Goal: Communication & Community: Answer question/provide support

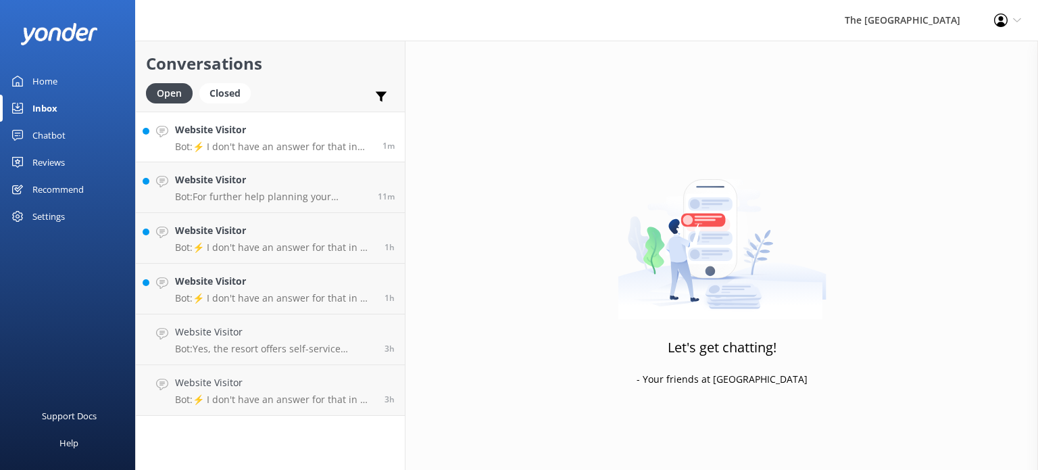
click at [287, 138] on div "Website Visitor Bot: ⚡ I don't have an answer for that in my knowledge base. Pl…" at bounding box center [273, 136] width 197 height 29
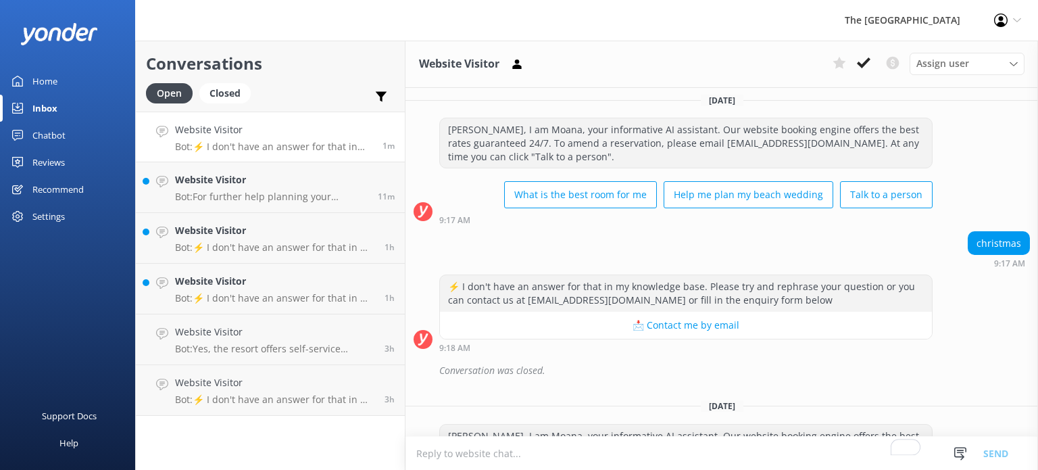
scroll to position [231, 0]
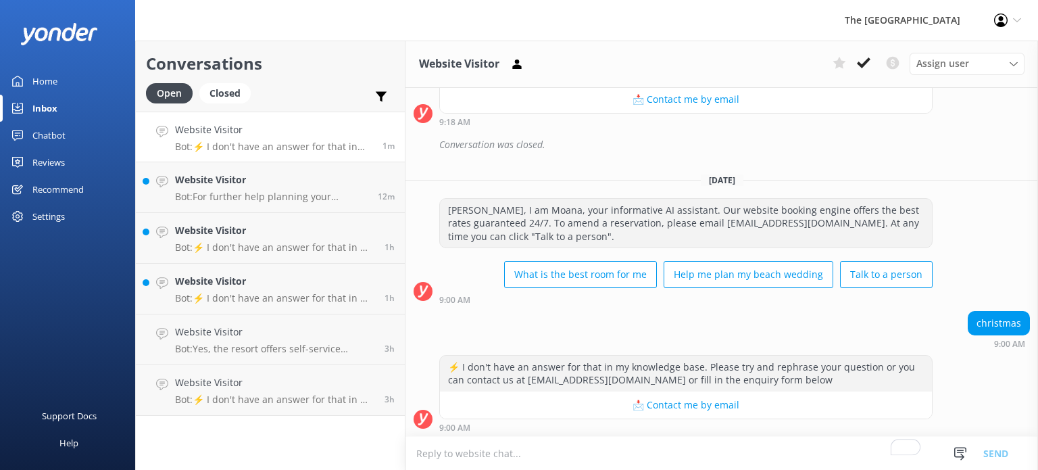
click at [555, 445] on textarea "To enrich screen reader interactions, please activate Accessibility in Grammarl…" at bounding box center [721, 452] width 632 height 33
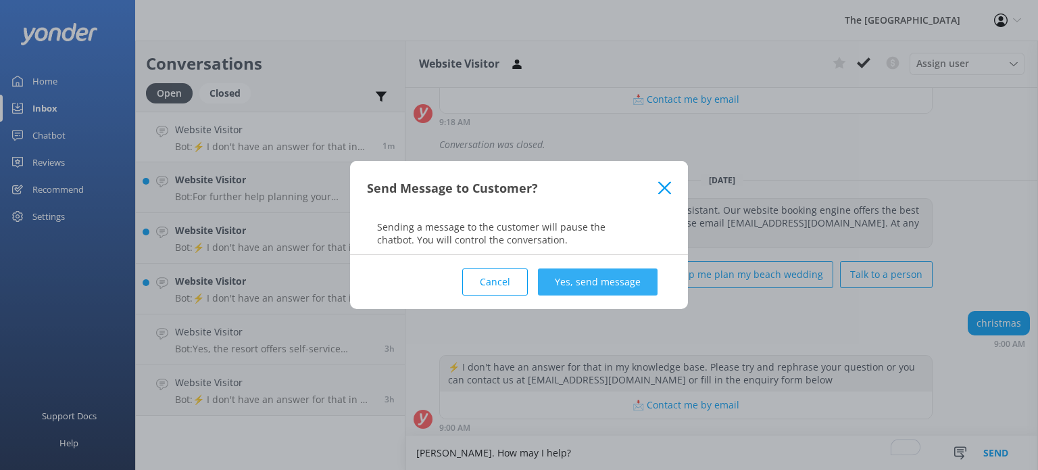
type textarea "[PERSON_NAME]. How may I help?"
click at [619, 278] on button "Yes, send message" at bounding box center [598, 281] width 120 height 27
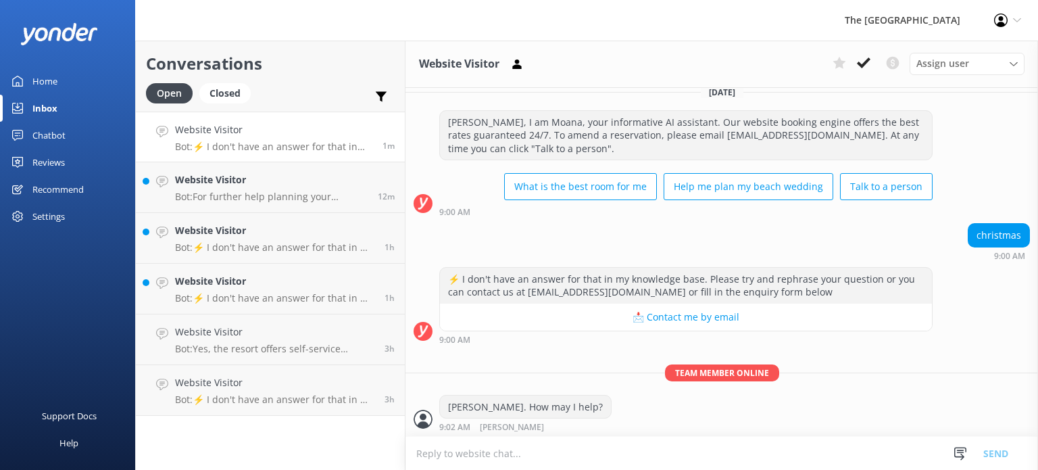
scroll to position [319, 0]
click at [284, 197] on p "Bot: For further help planning your wedding, please visit https://quiz-app.yond…" at bounding box center [271, 197] width 193 height 12
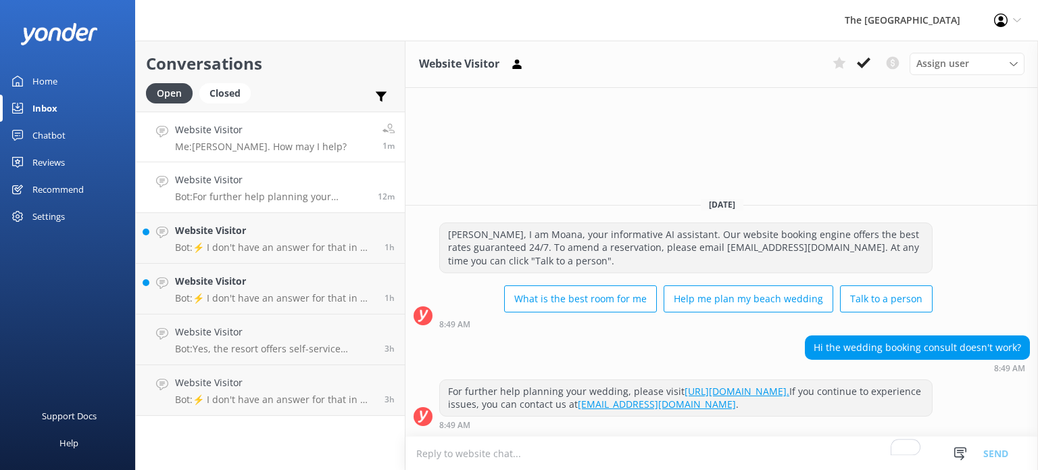
click at [251, 142] on p "Me: Kia Orana. How may I help?" at bounding box center [261, 147] width 172 height 12
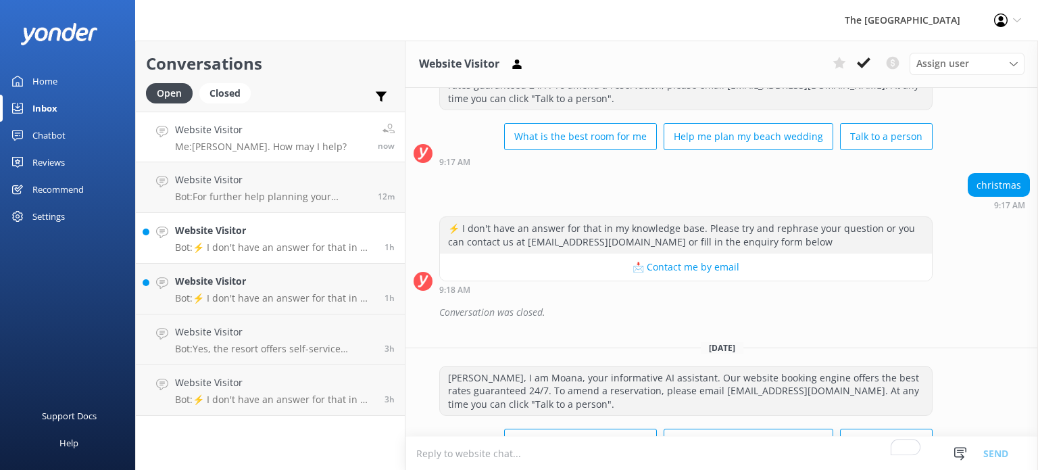
scroll to position [98, 0]
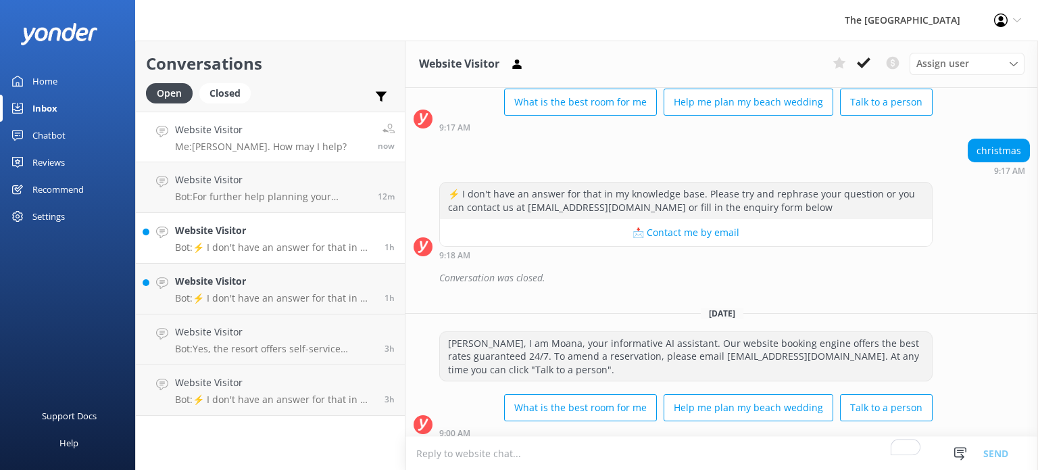
click at [262, 238] on div "Website Visitor Bot: ⚡ I don't have an answer for that in my knowledge base. Pl…" at bounding box center [274, 238] width 199 height 30
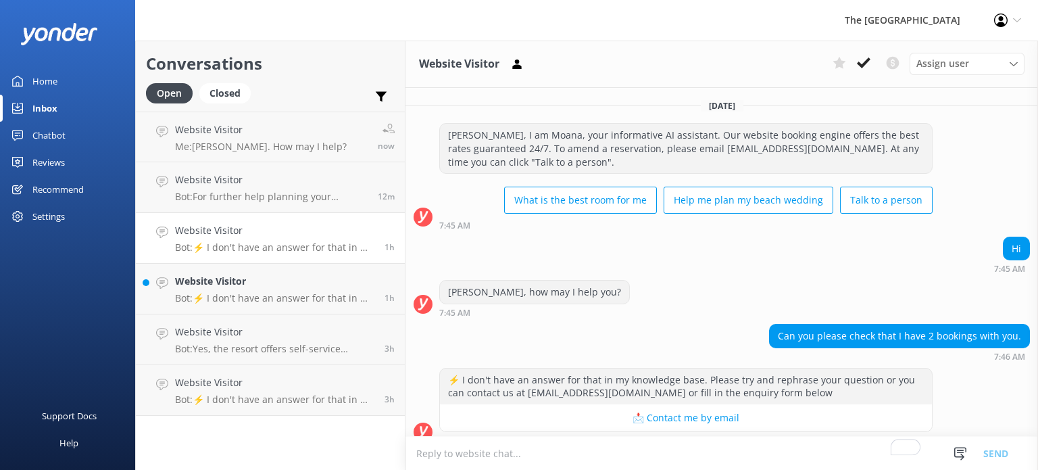
scroll to position [14, 0]
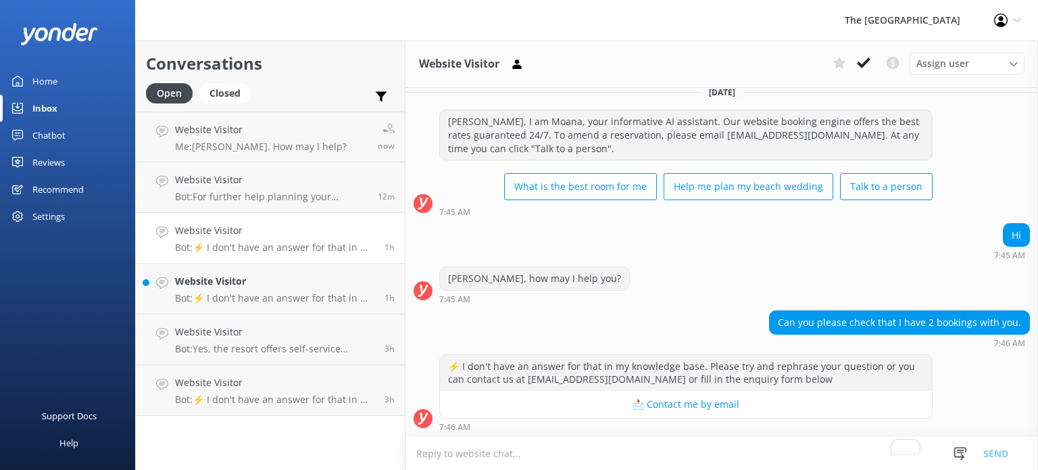
click at [645, 453] on textarea "To enrich screen reader interactions, please activate Accessibility in Grammarl…" at bounding box center [721, 452] width 632 height 33
click at [643, 453] on textarea "To enrich screen reader interactions, please activate Accessibility in Grammarl…" at bounding box center [721, 452] width 632 height 33
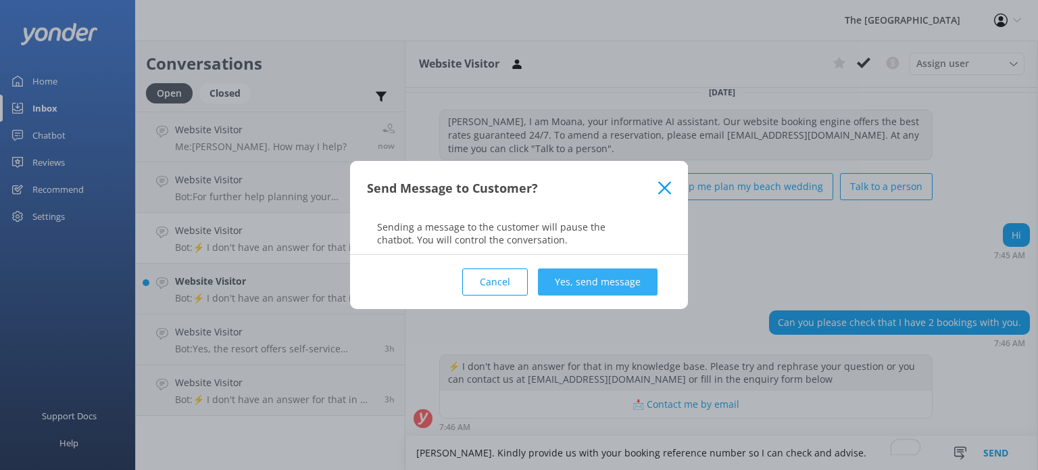
type textarea "Kia Orana. Kindly provide us with your booking reference number so I can check …"
click at [622, 291] on button "Yes, send message" at bounding box center [598, 281] width 120 height 27
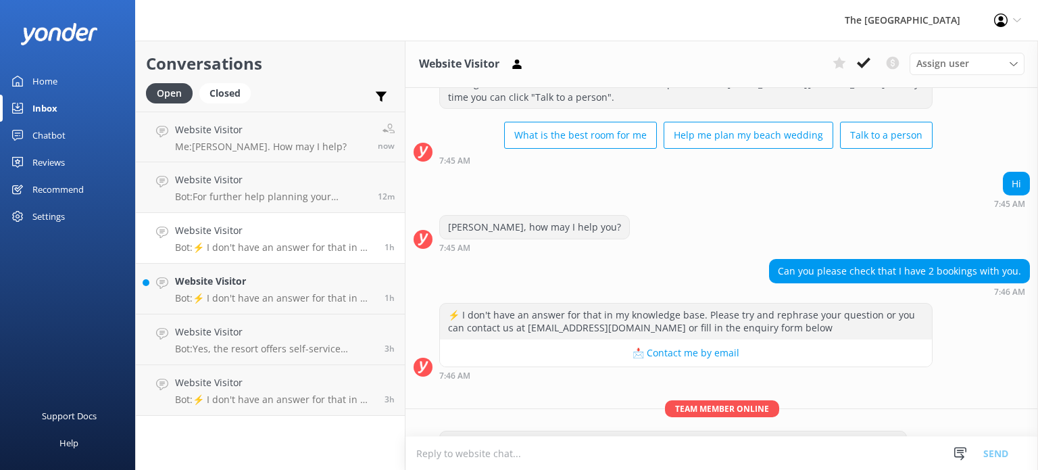
scroll to position [101, 0]
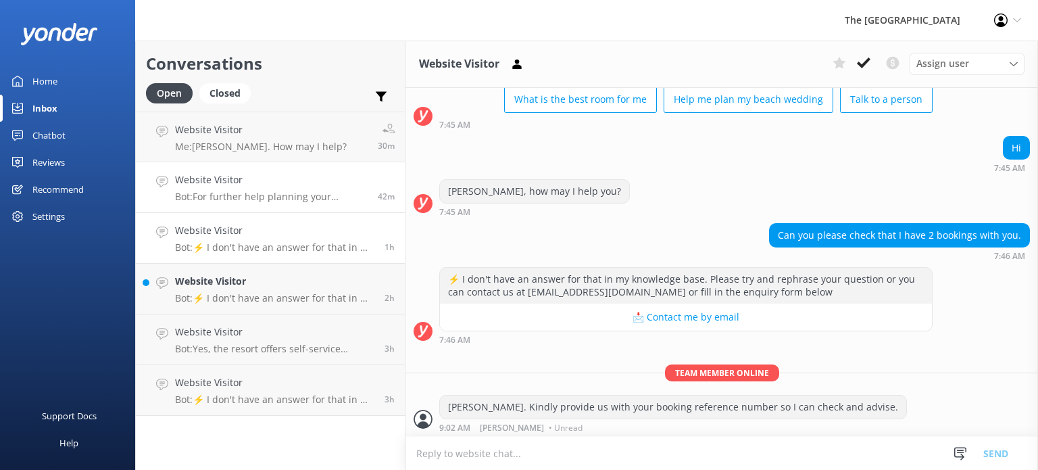
click at [234, 202] on p "Bot: For further help planning your wedding, please visit https://quiz-app.yond…" at bounding box center [271, 197] width 193 height 12
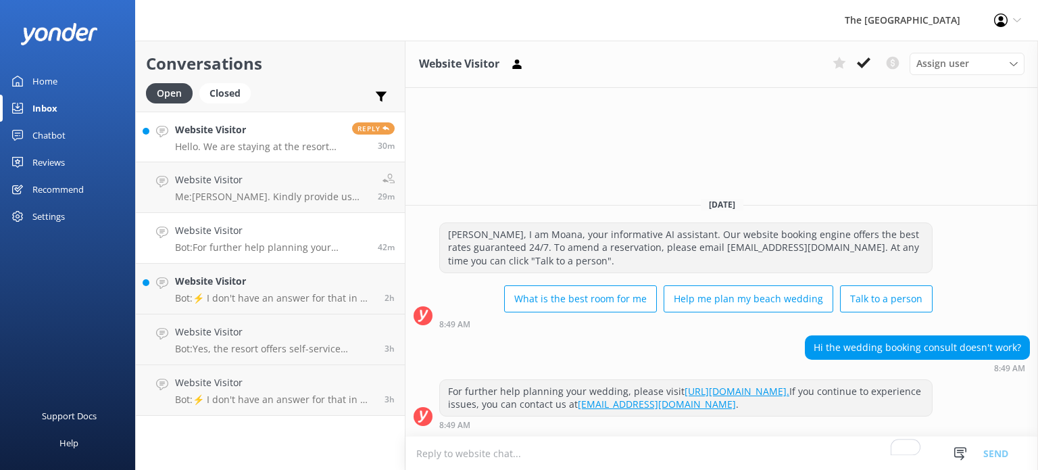
click at [265, 151] on p "Hello. We are staying at the resort over Christmas. I was wondering when bookin…" at bounding box center [258, 147] width 167 height 12
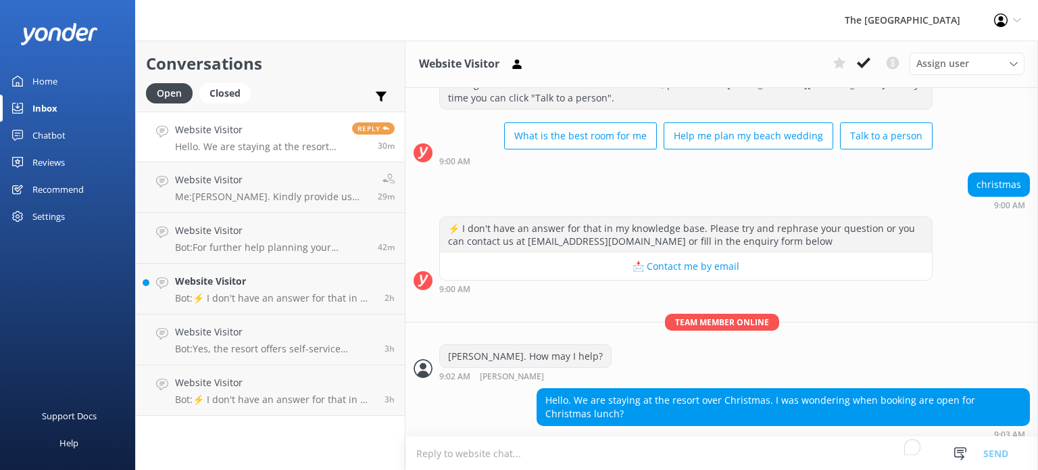
scroll to position [376, 0]
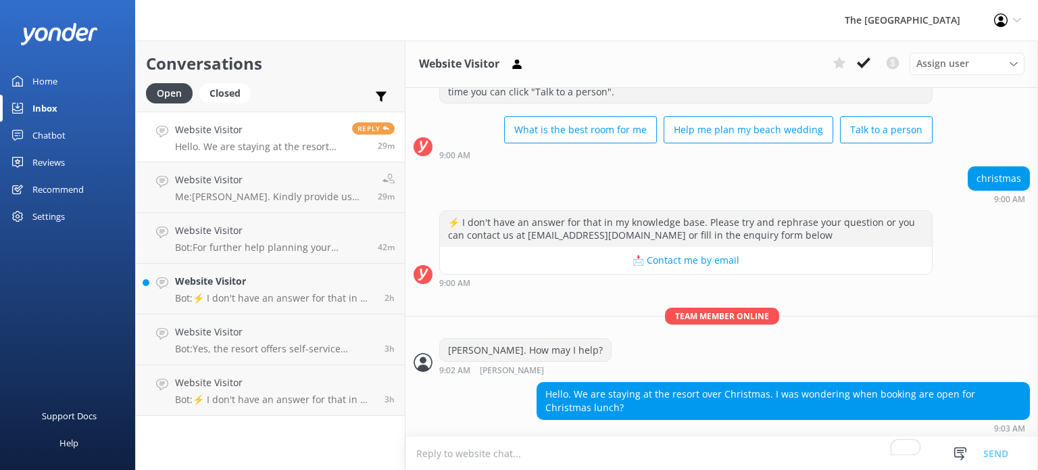
click at [718, 447] on textarea "To enrich screen reader interactions, please activate Accessibility in Grammarl…" at bounding box center [721, 452] width 632 height 33
click at [718, 447] on textarea "Thank you for your message." at bounding box center [721, 453] width 632 height 34
type textarea "Thank you for your message."
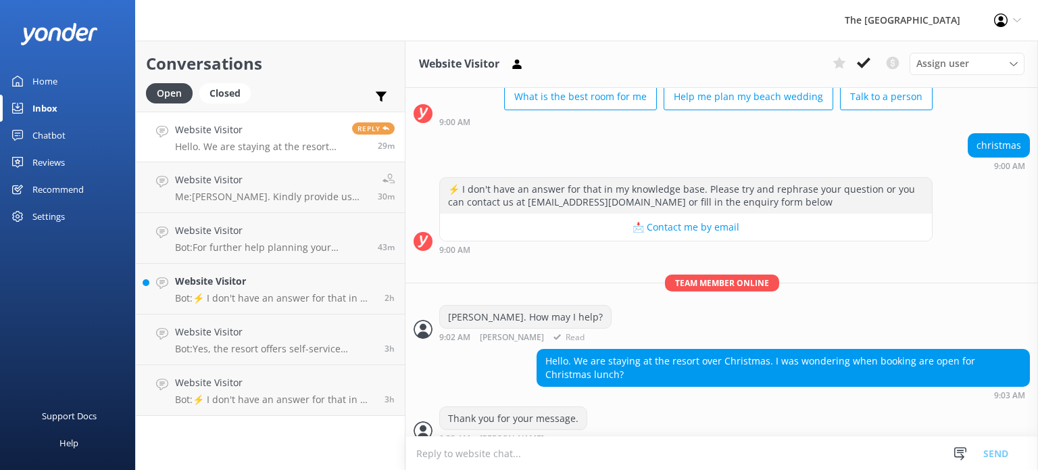
scroll to position [420, 0]
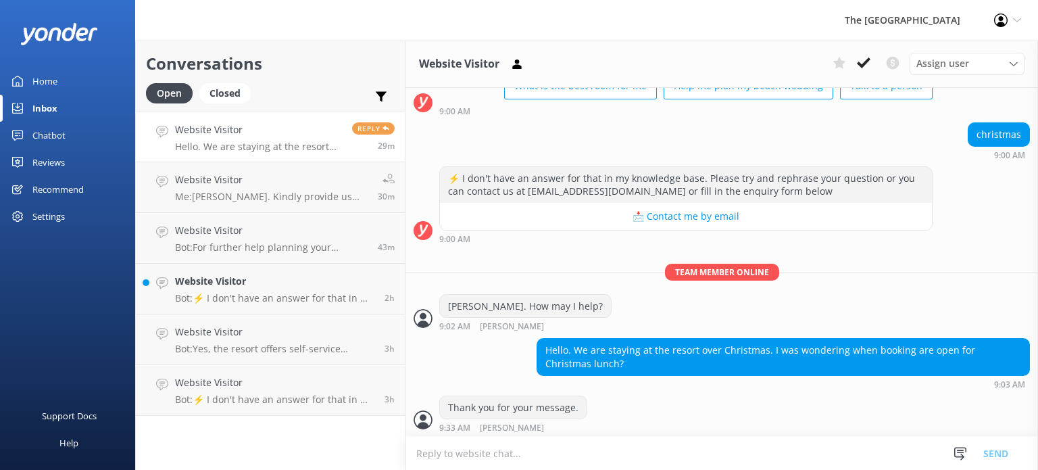
click at [576, 437] on textarea "To enrich screen reader interactions, please activate Accessibility in Grammarl…" at bounding box center [721, 452] width 632 height 33
click at [583, 459] on textarea "To enrich screen reader interactions, please activate Accessibility in Grammarl…" at bounding box center [721, 452] width 632 height 33
type textarea "A"
type textarea "We are still finalizing the details for the Christmas lunch and dinner. We will…"
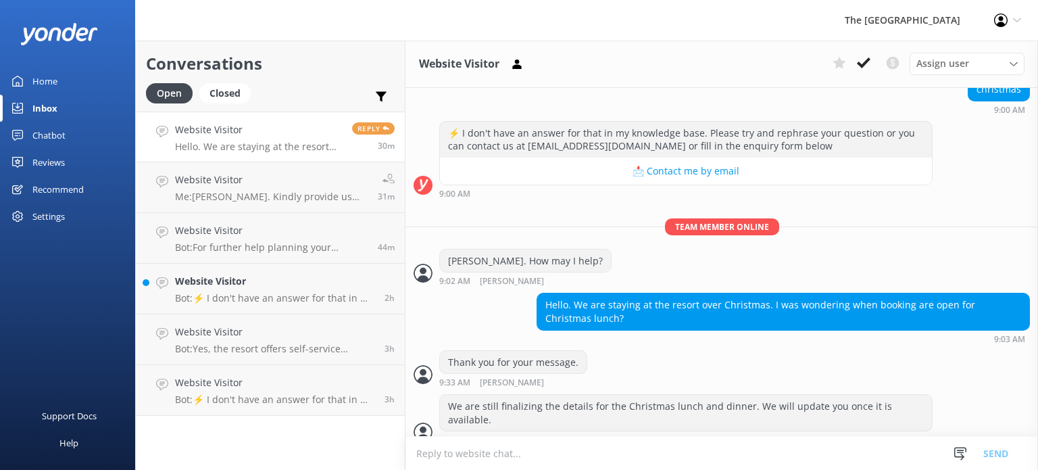
scroll to position [477, 0]
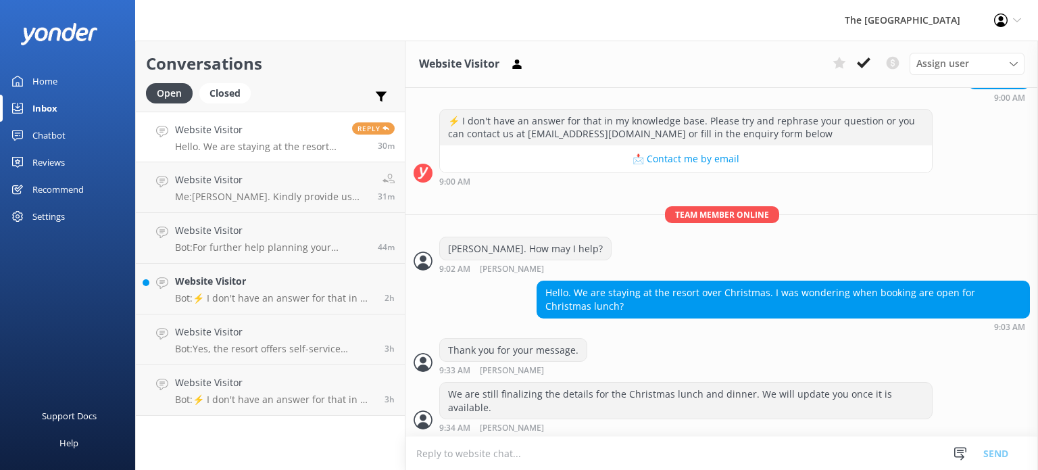
click at [599, 451] on textarea "To enrich screen reader interactions, please activate Accessibility in Grammarl…" at bounding box center [721, 452] width 632 height 33
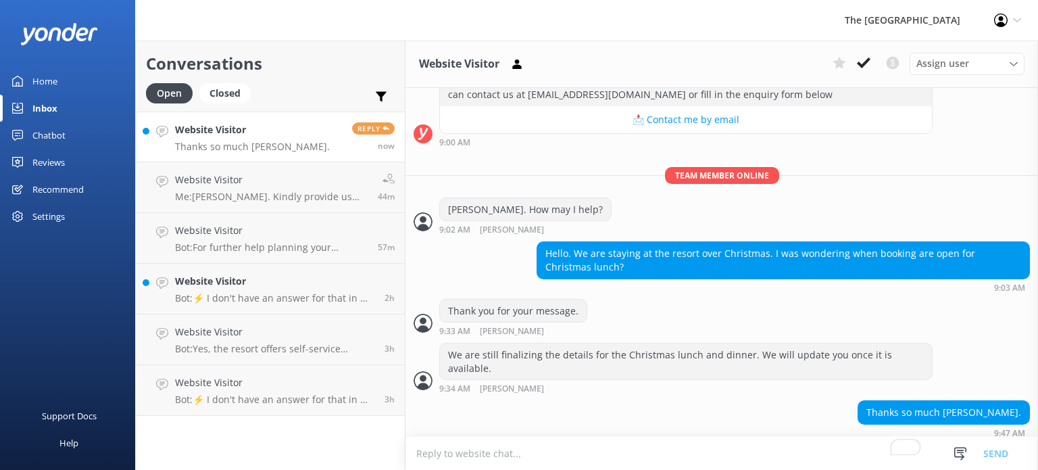
scroll to position [520, 0]
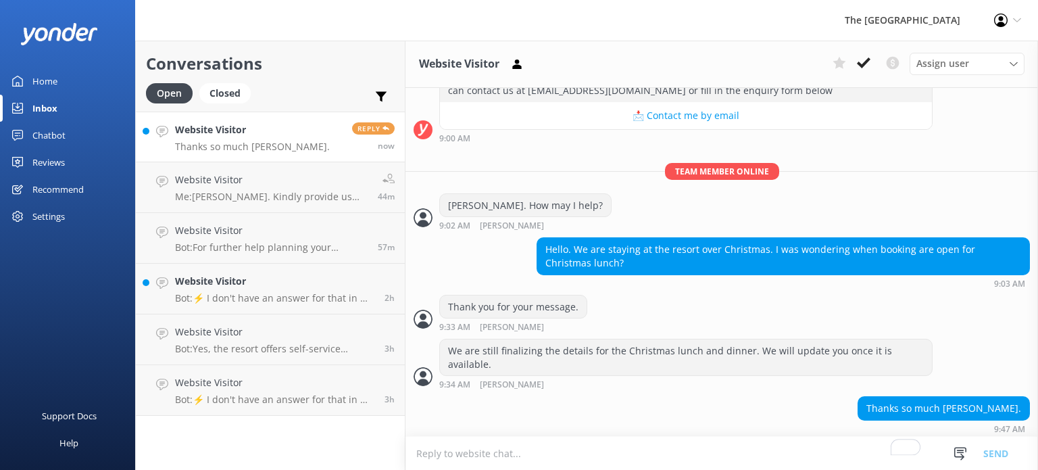
click at [298, 124] on link "Website Visitor Thanks so much Lora. Reply now" at bounding box center [270, 136] width 269 height 51
click at [772, 457] on textarea "To enrich screen reader interactions, please activate Accessibility in Grammarl…" at bounding box center [721, 452] width 632 height 33
type textarea "o"
type textarea "You're welcome."
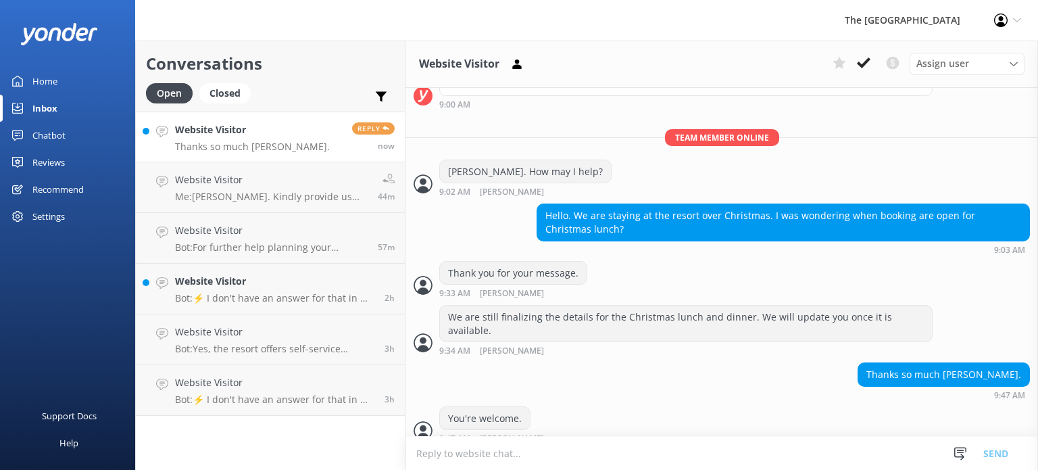
scroll to position [565, 0]
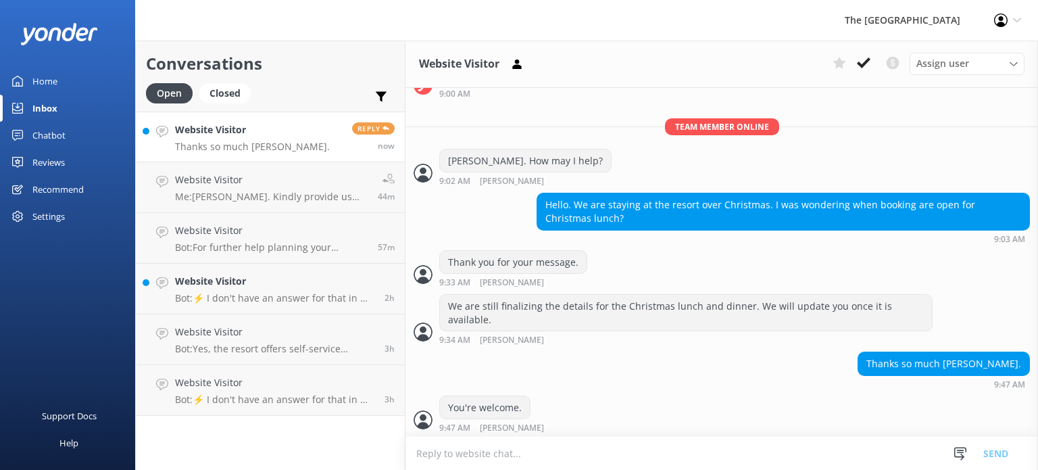
click at [551, 447] on textarea "To enrich screen reader interactions, please activate Accessibility in Grammarl…" at bounding box center [721, 452] width 632 height 33
type textarea "Is there anything else I can help you with?"
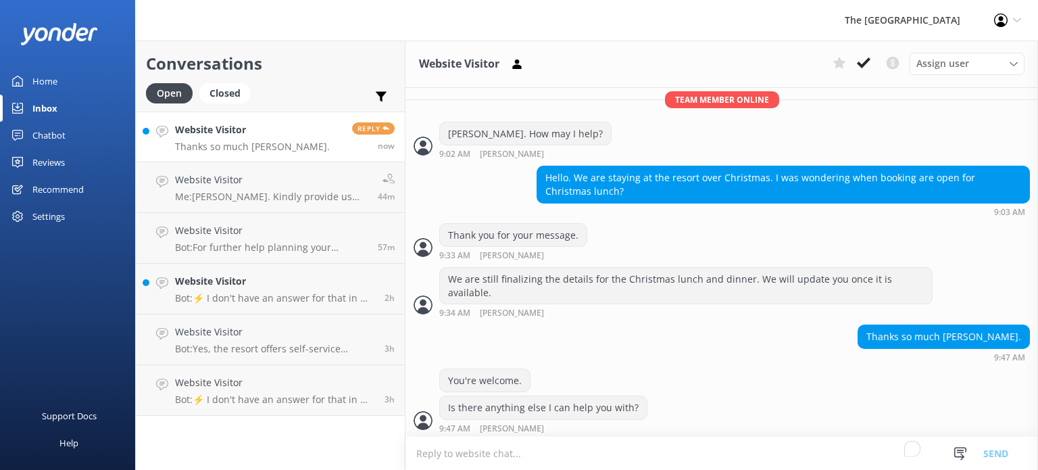
click at [551, 447] on textarea "To enrich screen reader interactions, please activate Accessibility in Grammarl…" at bounding box center [721, 452] width 632 height 33
type textarea "You may kindly provide me your booking reference so I can check your reservation"
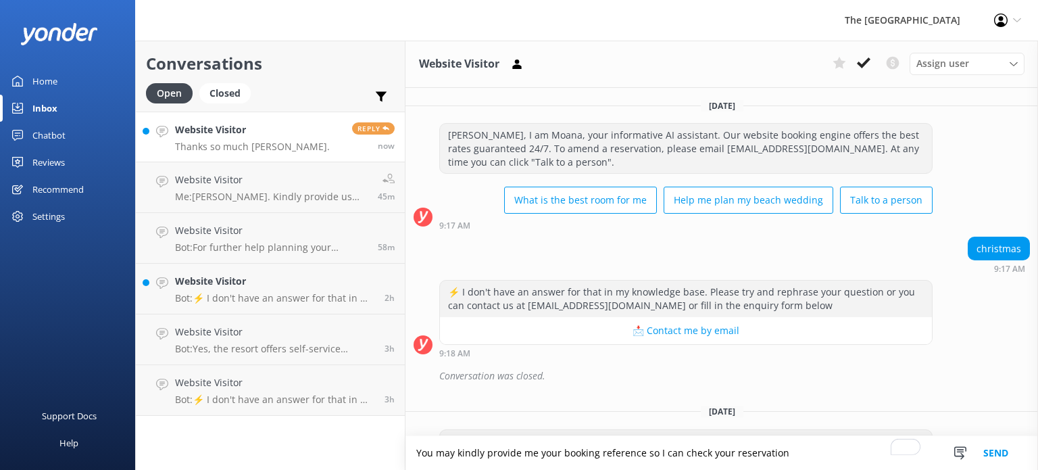
scroll to position [592, 0]
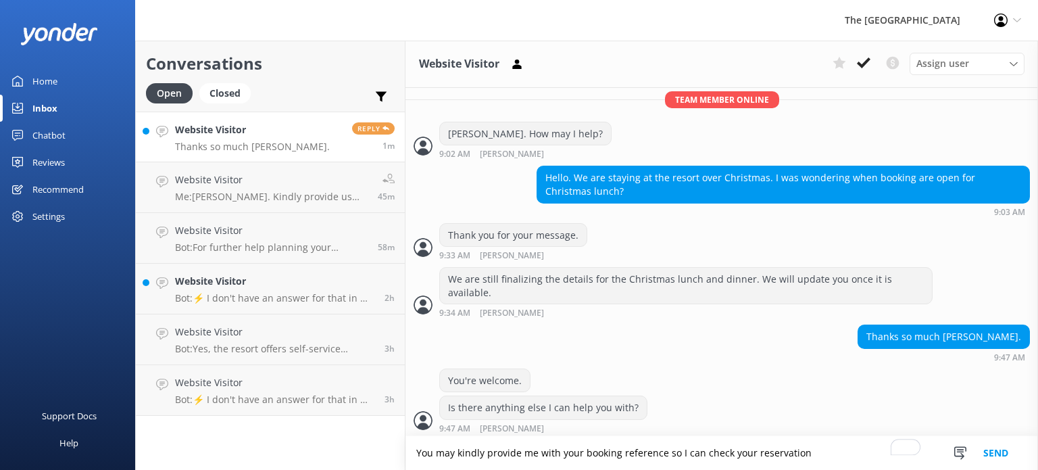
click at [819, 447] on textarea "You may kindly provide me with your booking reference so I can check your reser…" at bounding box center [721, 453] width 632 height 34
type textarea "You may kindly provide me with your booking reference so I can check your reser…"
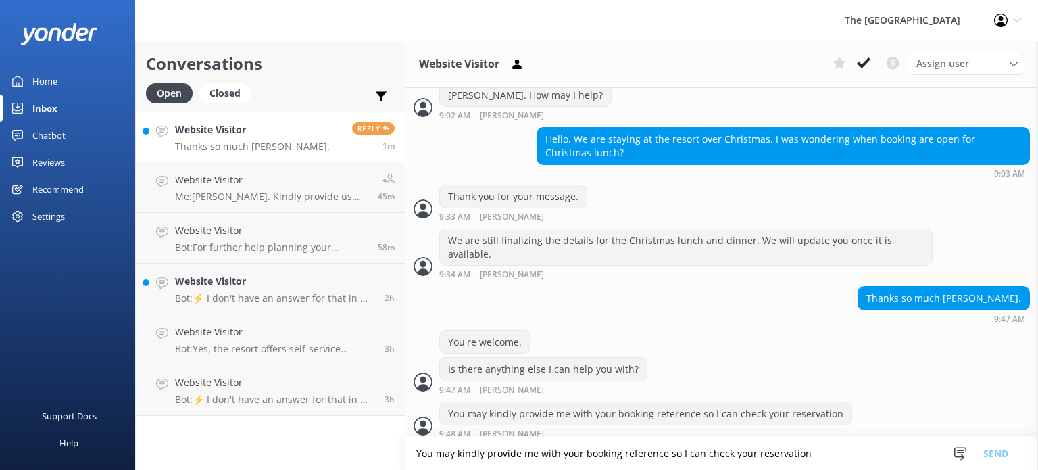
scroll to position [635, 0]
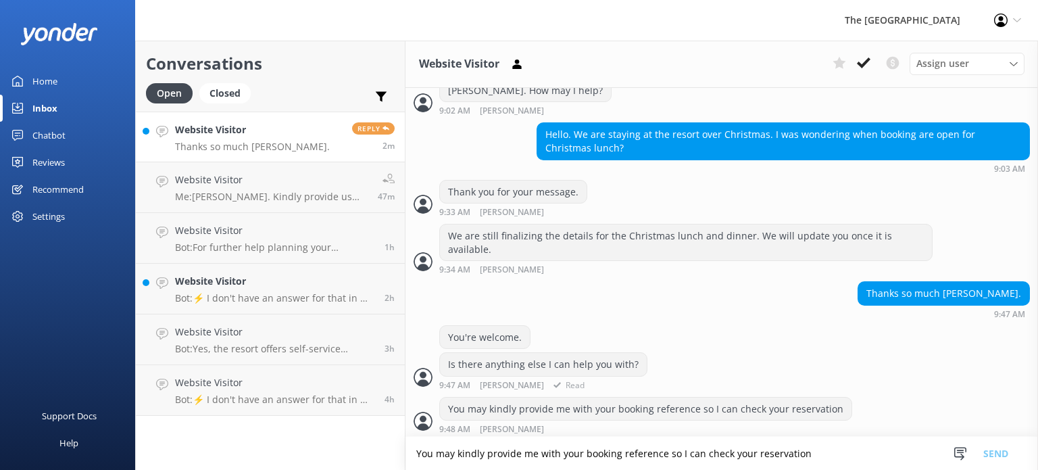
click at [639, 325] on div "You're welcome." at bounding box center [721, 339] width 632 height 28
click at [276, 291] on div "Website Visitor Bot: ⚡ I don't have an answer for that in my knowledge base. Pl…" at bounding box center [274, 289] width 199 height 30
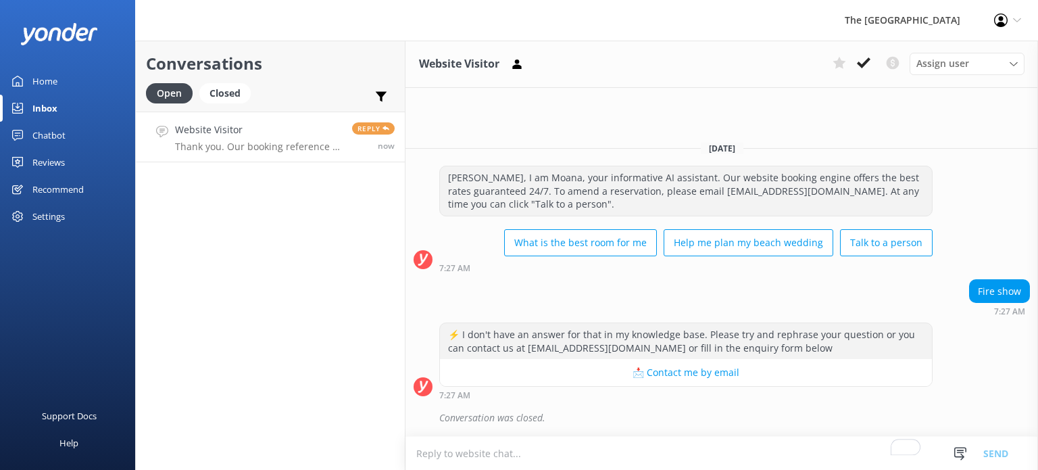
click at [241, 136] on h4 "Website Visitor" at bounding box center [258, 129] width 167 height 15
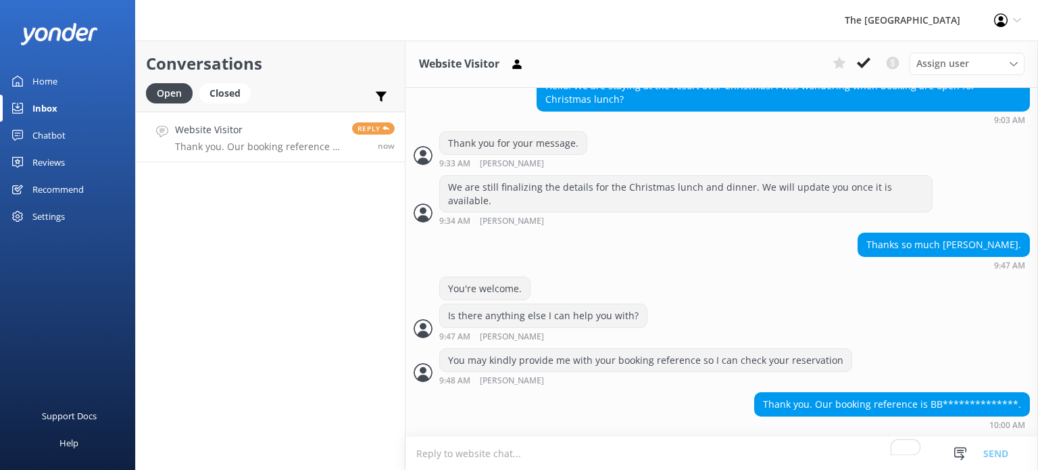
scroll to position [678, 0]
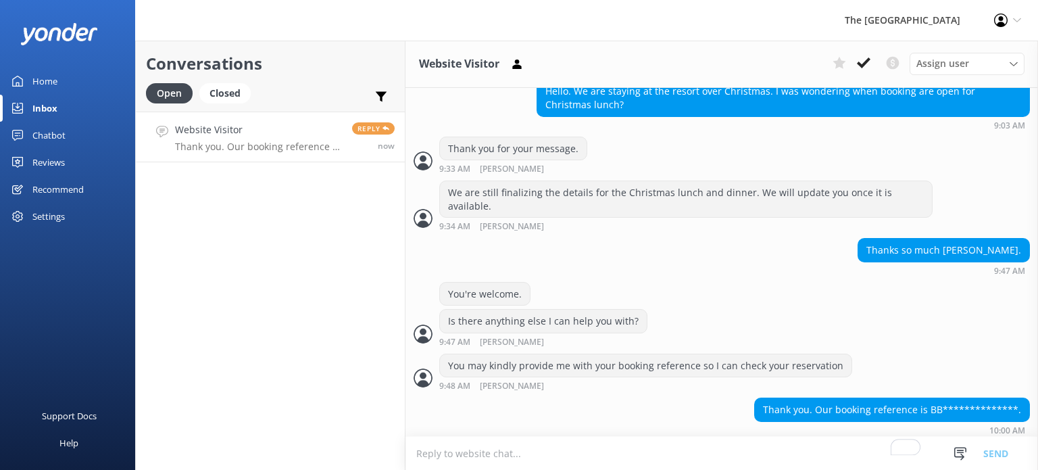
click at [665, 451] on textarea "To enrich screen reader interactions, please activate Accessibility in Grammarl…" at bounding box center [721, 452] width 632 height 33
click at [664, 448] on textarea "To enrich screen reader interactions, please activate Accessibility in Grammarl…" at bounding box center [721, 452] width 632 height 33
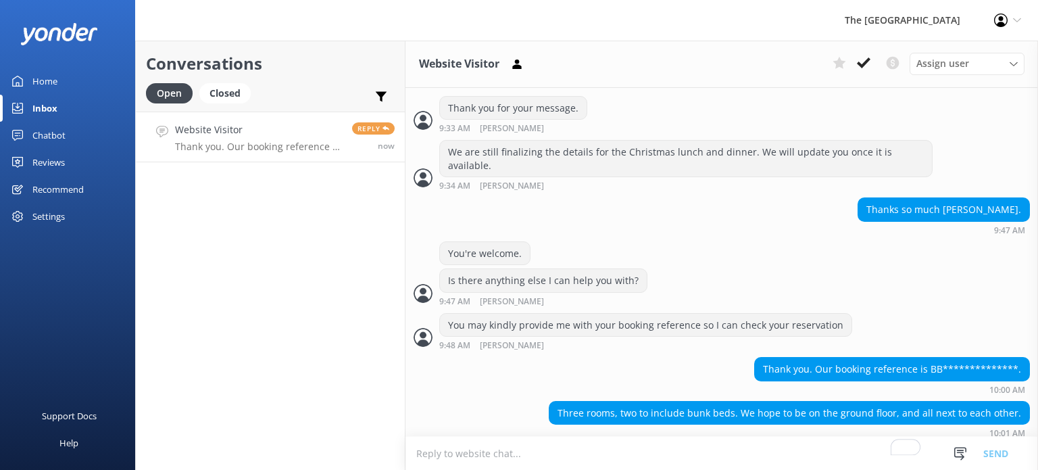
scroll to position [722, 0]
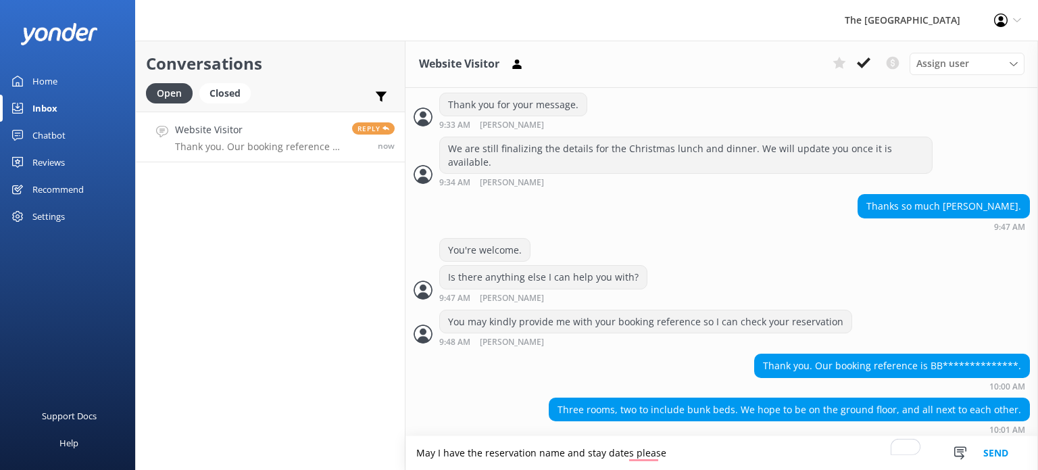
type textarea "May I have the reservation name and stay dates please"
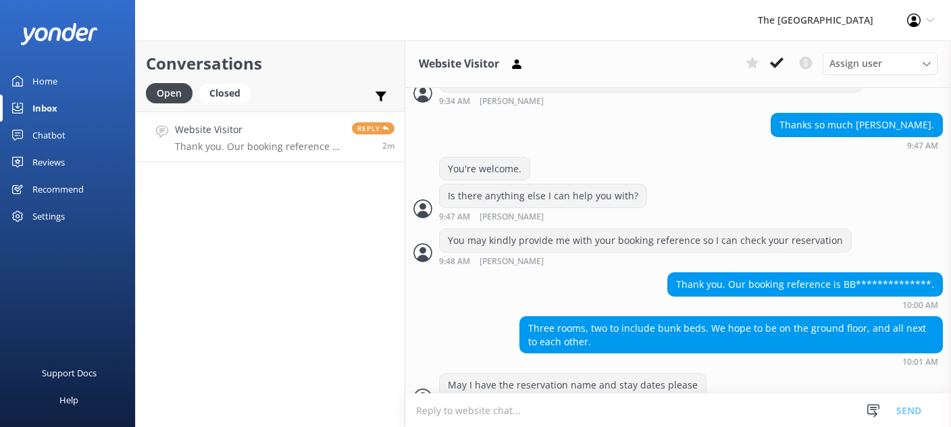
scroll to position [916, 0]
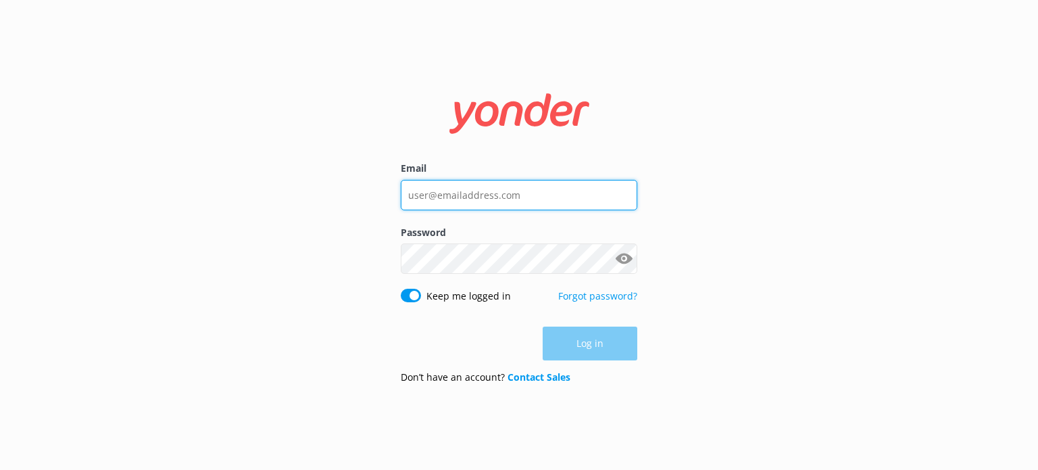
type input "[EMAIL_ADDRESS][DOMAIN_NAME]"
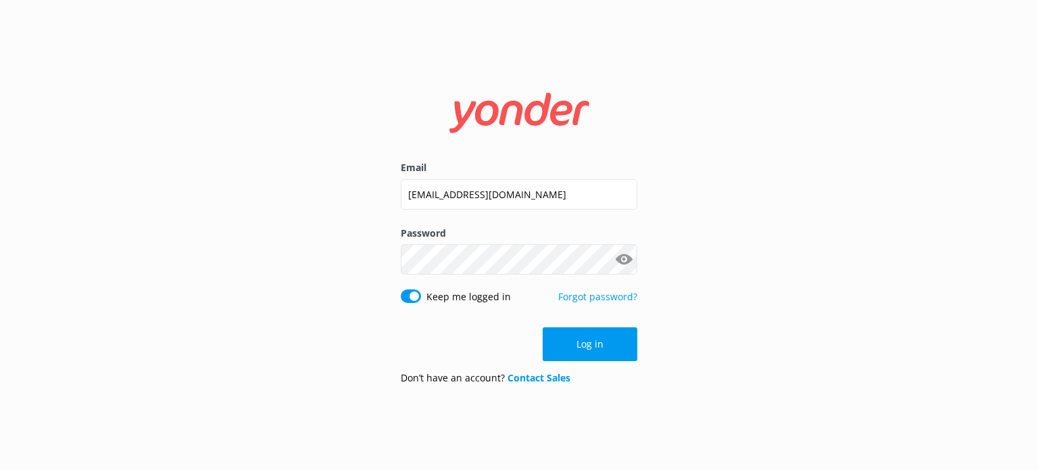
click at [618, 349] on div "Log in" at bounding box center [519, 344] width 236 height 34
click at [618, 348] on button "Log in" at bounding box center [590, 344] width 95 height 34
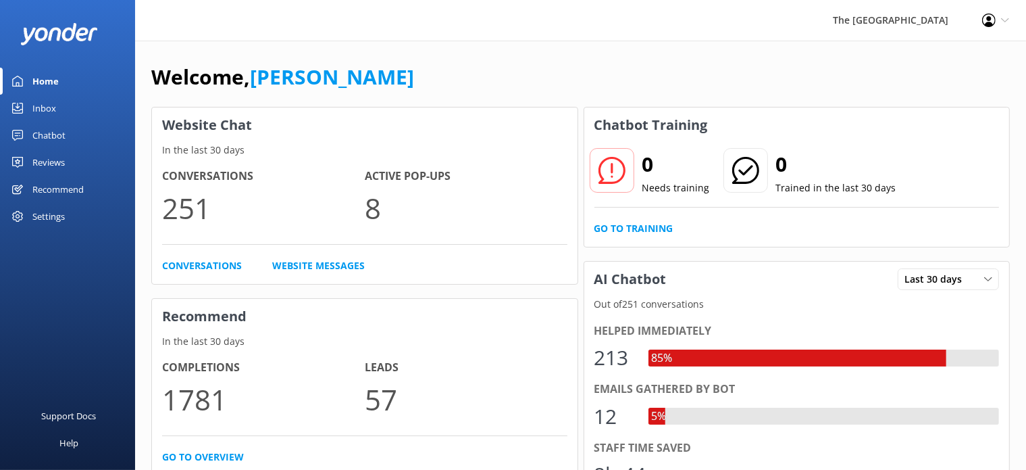
click at [61, 109] on link "Inbox" at bounding box center [67, 108] width 135 height 27
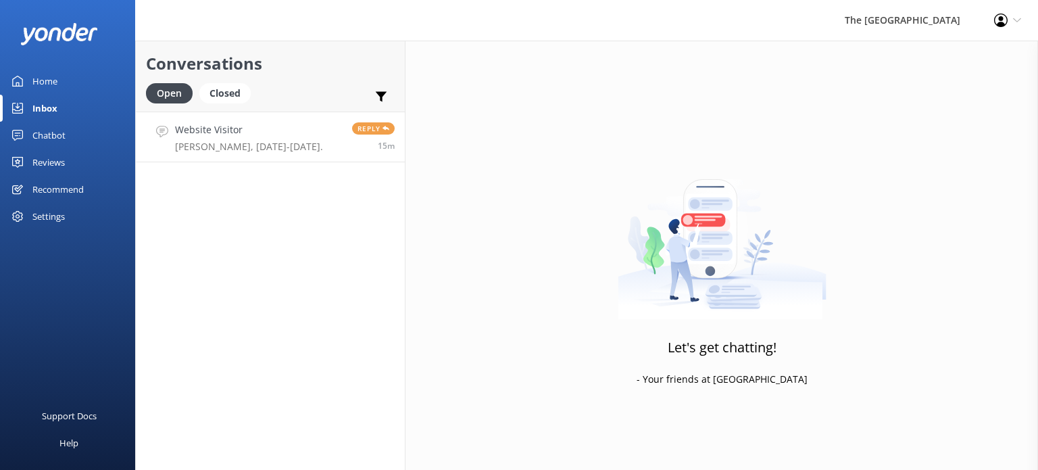
click at [309, 130] on link "Website Visitor [PERSON_NAME], [DATE]-[DATE]. Reply 15m" at bounding box center [270, 136] width 269 height 51
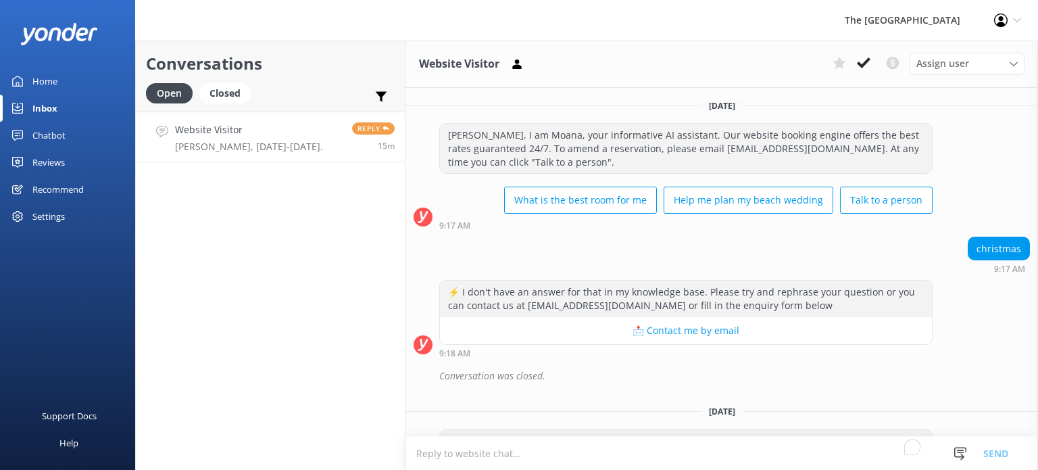
scroll to position [809, 0]
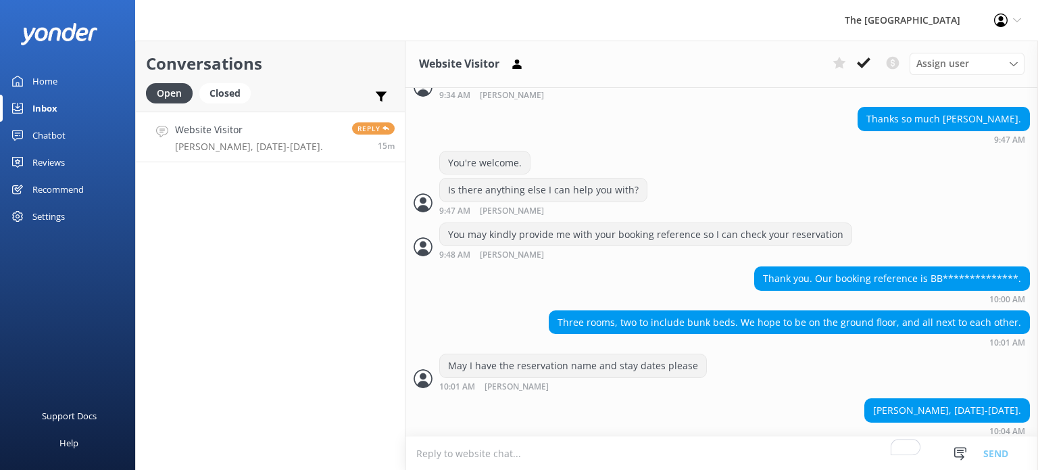
click at [495, 460] on textarea "To enrich screen reader interactions, please activate Accessibility in Grammarl…" at bounding box center [721, 452] width 632 height 33
type textarea "Thank you for the information. Please allow me to check."
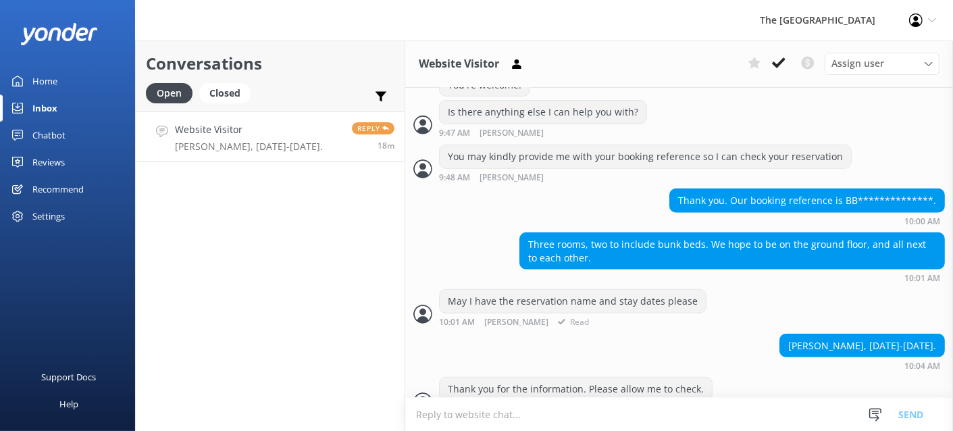
scroll to position [999, 0]
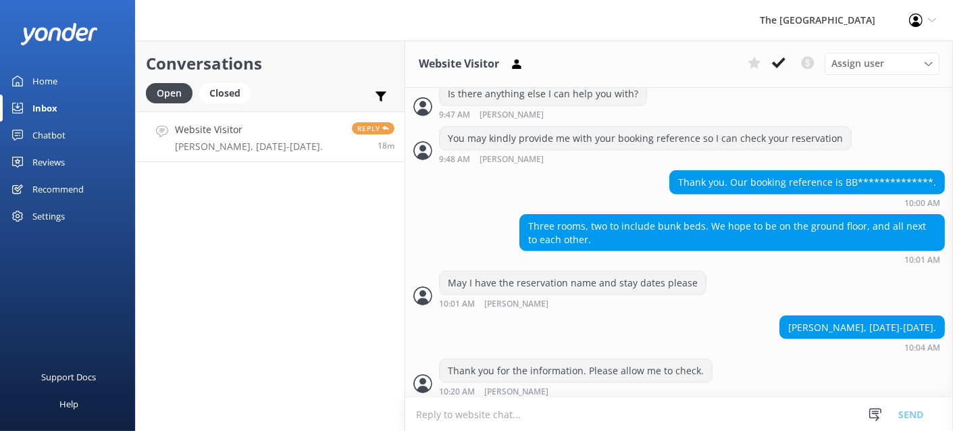
click at [517, 418] on textarea "To enrich screen reader interactions, please activate Accessibility in Grammarl…" at bounding box center [679, 414] width 548 height 33
type textarea "Thank you for your patience."
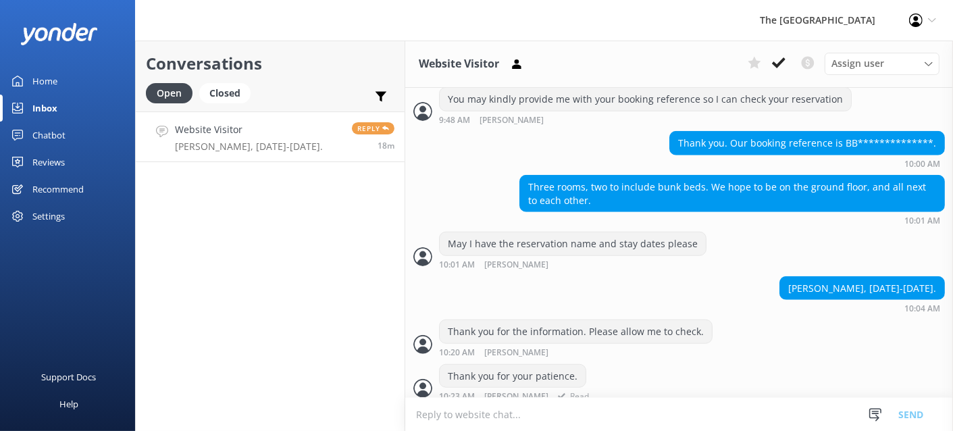
scroll to position [1043, 0]
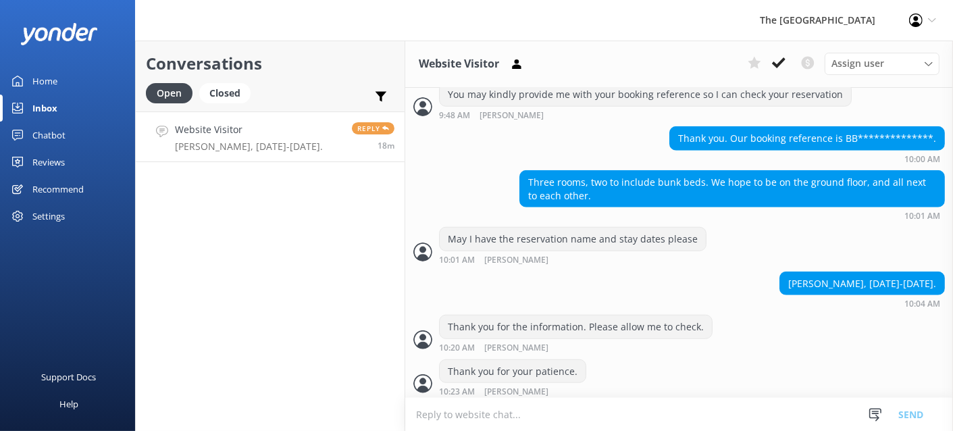
click at [531, 411] on textarea "To enrich screen reader interactions, please activate Accessibility in Grammarl…" at bounding box center [679, 414] width 548 height 33
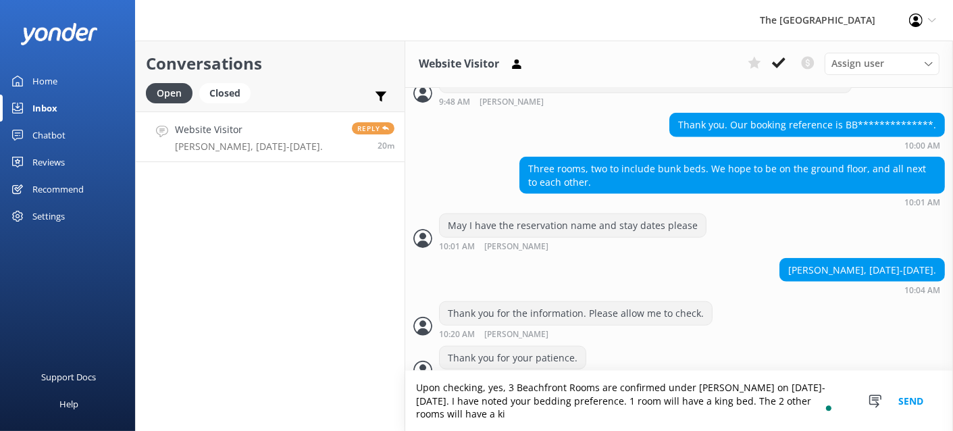
scroll to position [1070, 0]
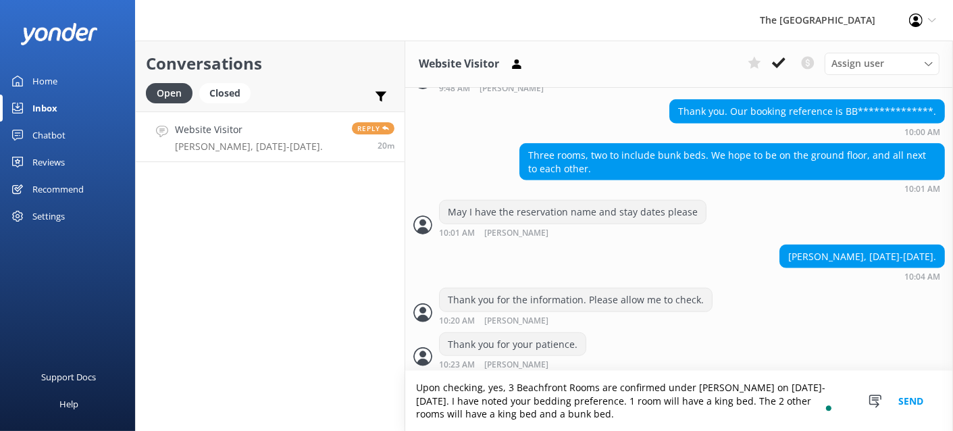
type textarea "Upon checking, yes, 3 Beachfront Rooms are confirmed under [PERSON_NAME] on [DA…"
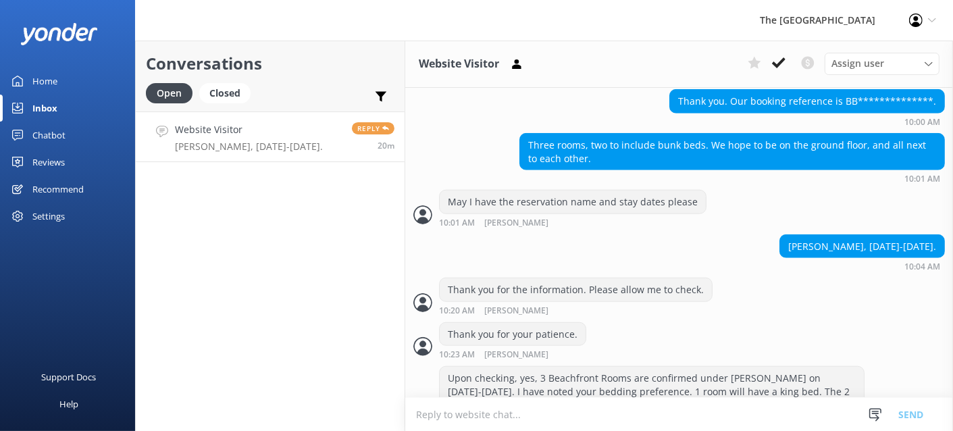
scroll to position [1113, 0]
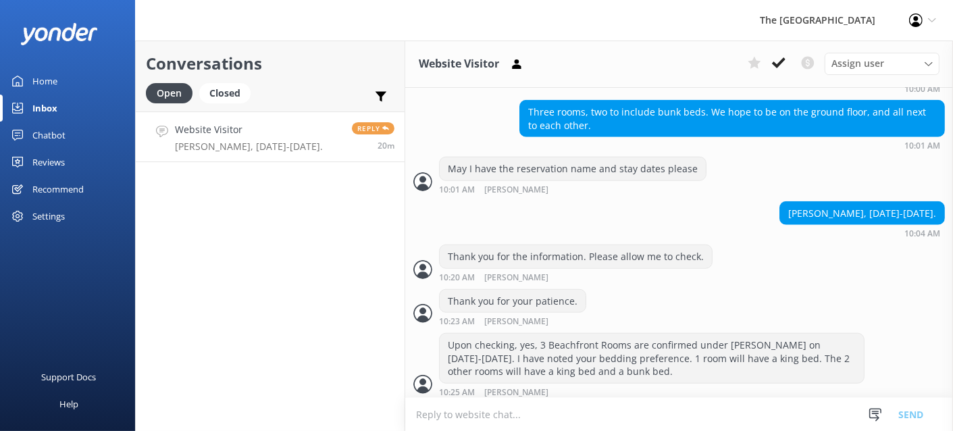
click at [515, 415] on textarea "To enrich screen reader interactions, please activate Accessibility in Grammarl…" at bounding box center [679, 414] width 548 height 33
click at [513, 410] on textarea "To enrich screen reader interactions, please activate Accessibility in Grammarl…" at bounding box center [679, 414] width 548 height 33
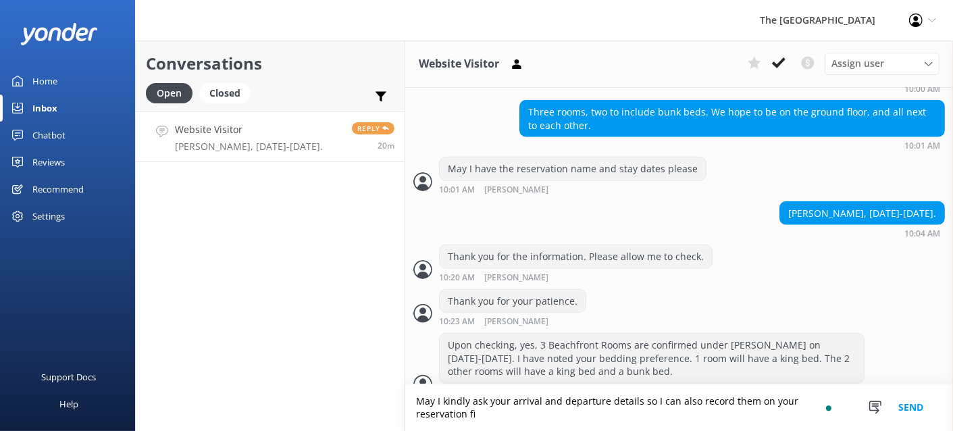
scroll to position [1127, 0]
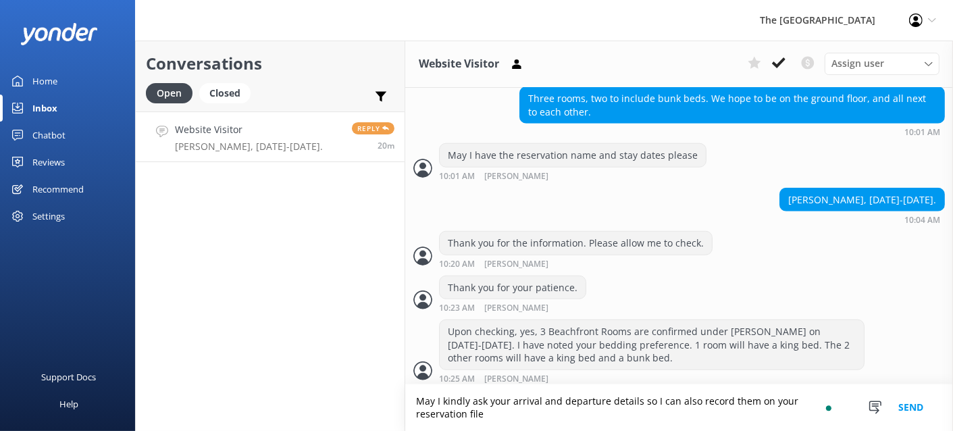
type textarea "May I kindly ask your arrival and departure details so I can also record them o…"
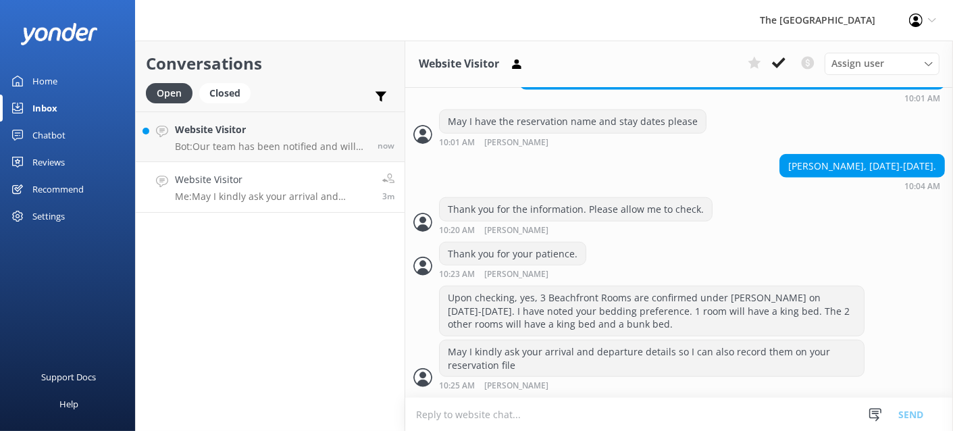
scroll to position [1154, 0]
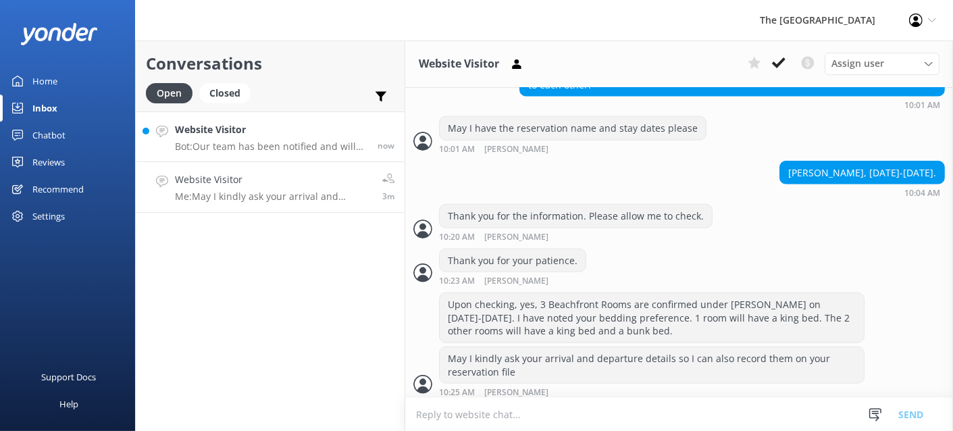
click at [205, 130] on h4 "Website Visitor" at bounding box center [271, 129] width 193 height 15
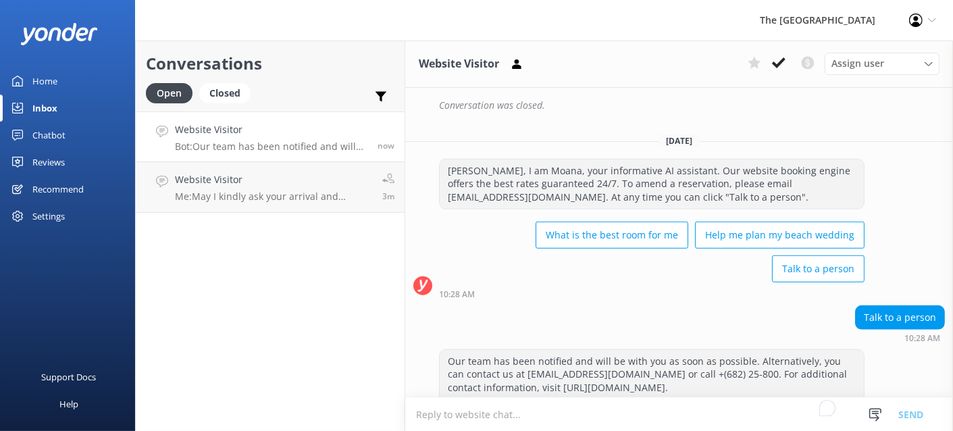
scroll to position [638, 0]
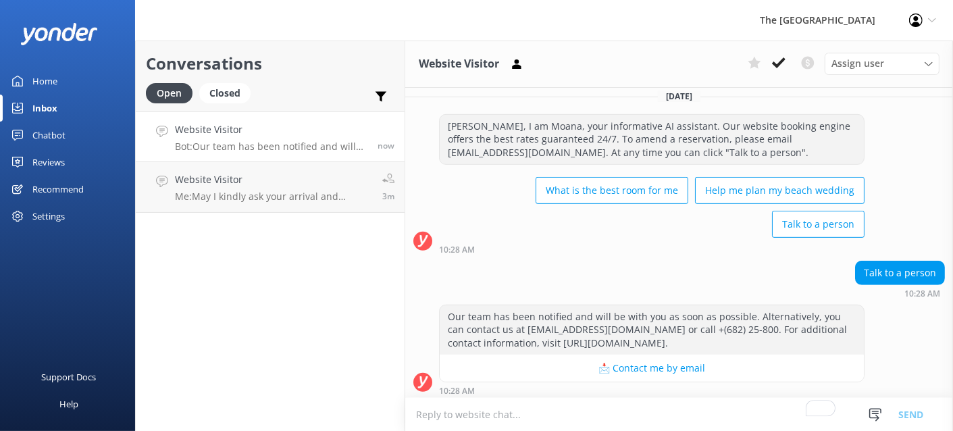
click at [503, 404] on textarea "To enrich screen reader interactions, please activate Accessibility in Grammarl…" at bounding box center [679, 414] width 548 height 33
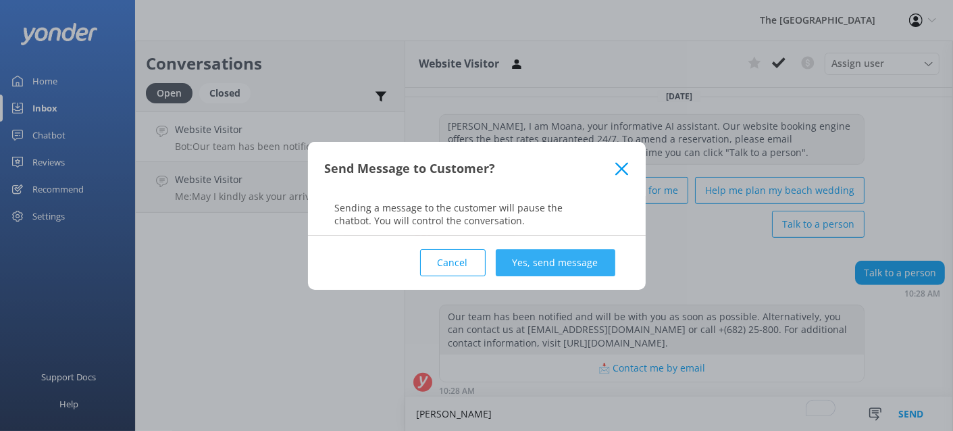
type textarea "[PERSON_NAME]"
click at [521, 251] on button "Yes, send message" at bounding box center [556, 262] width 120 height 27
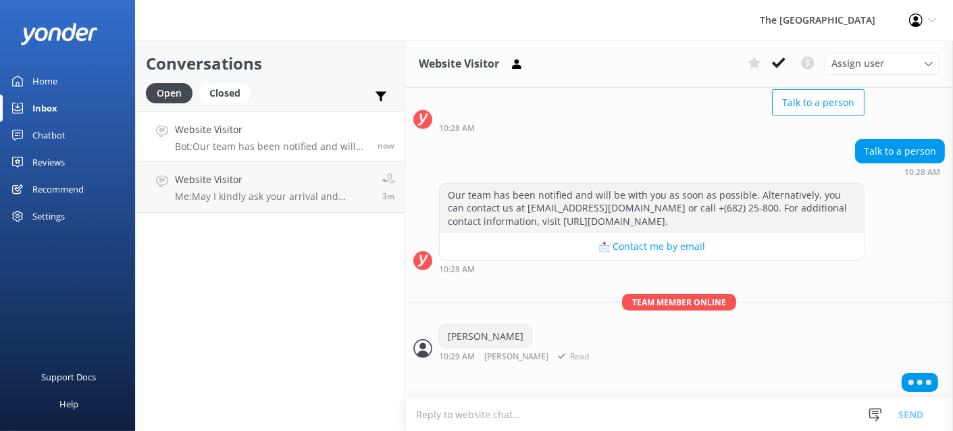
scroll to position [758, 0]
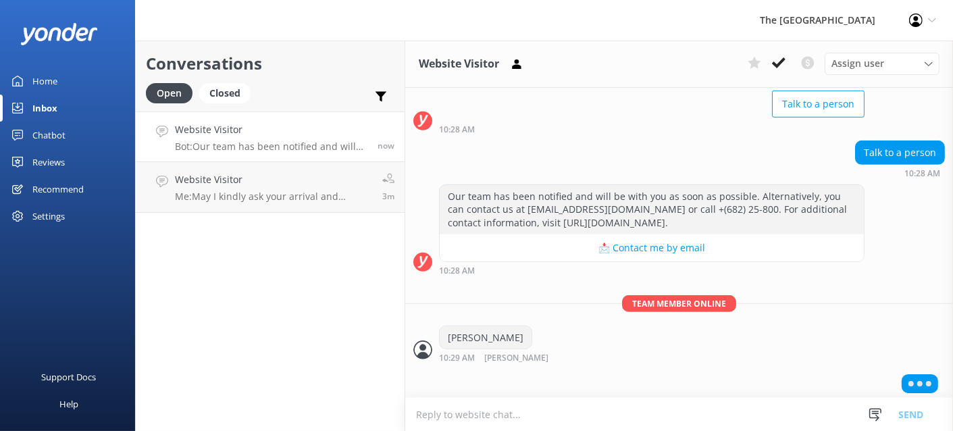
click at [511, 424] on textarea "To enrich screen reader interactions, please activate Accessibility in Grammarl…" at bounding box center [679, 414] width 548 height 33
type textarea "How may I help you?"
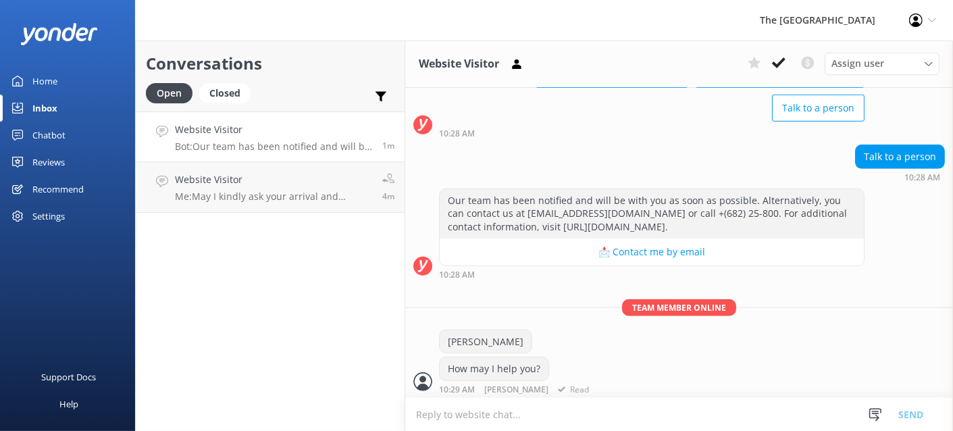
scroll to position [753, 0]
click at [234, 142] on p "Thanks so much. Arrival: NZ946 Monday 22 December 2025 1:40pm. We will pick up …" at bounding box center [258, 147] width 167 height 12
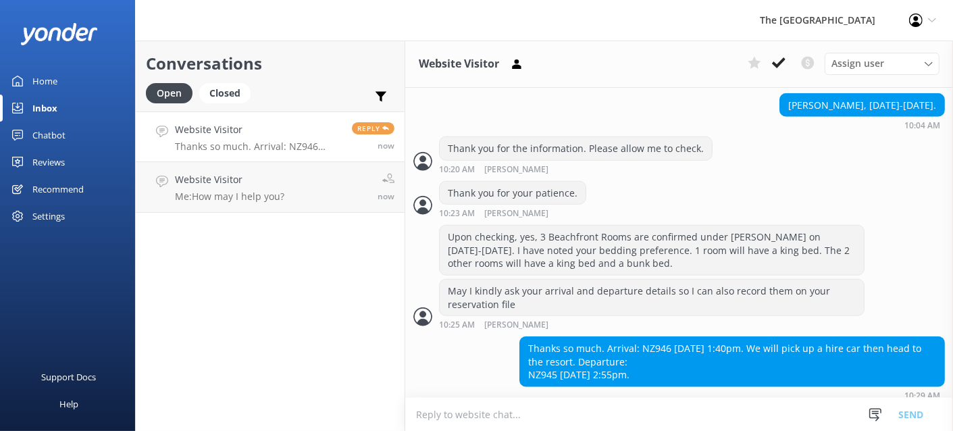
scroll to position [1224, 0]
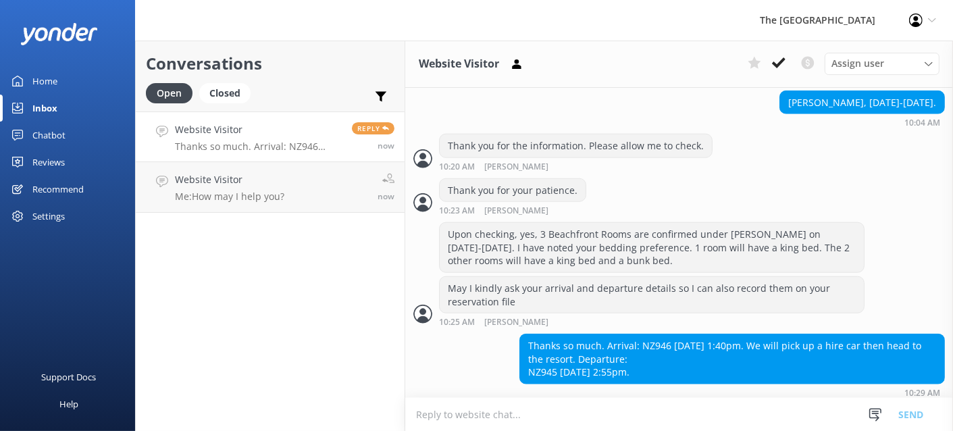
click at [551, 416] on textarea "To enrich screen reader interactions, please activate Accessibility in Grammarl…" at bounding box center [679, 414] width 548 height 33
type textarea "Thank you so much for providing us with your flight details."
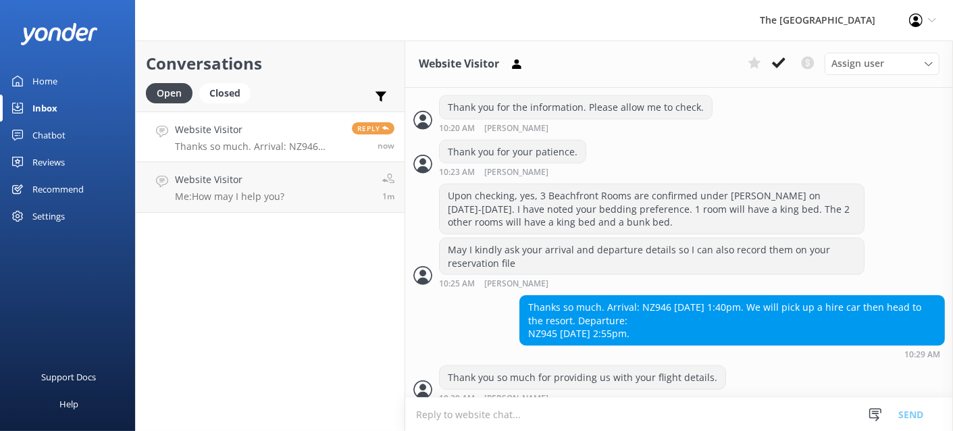
scroll to position [1267, 0]
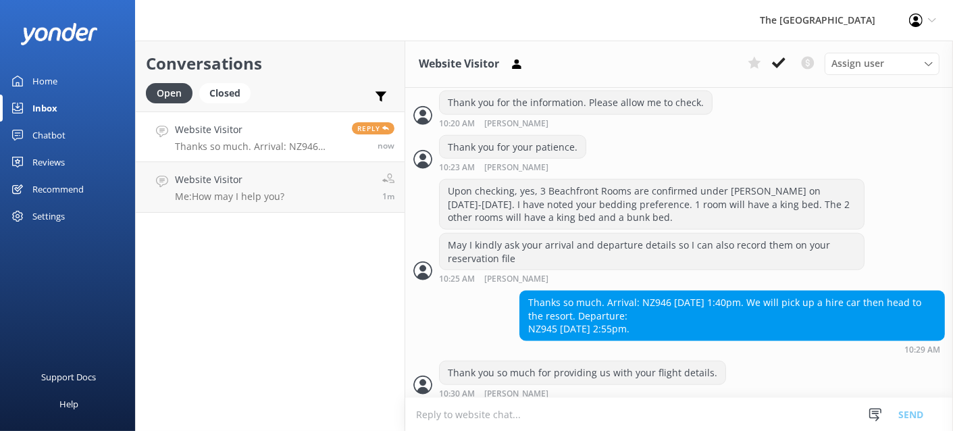
click at [587, 424] on textarea "To enrich screen reader interactions, please activate Accessibility in Grammarl…" at bounding box center [679, 414] width 548 height 33
type textarea "The details provided have been noted."
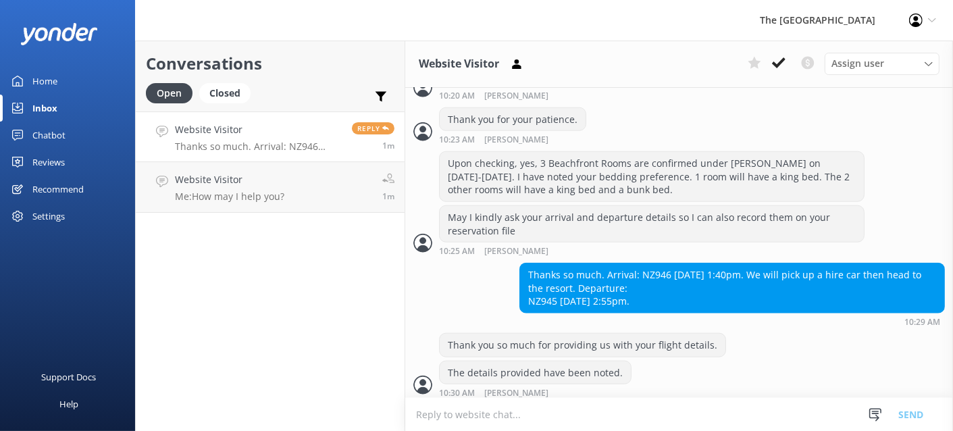
click at [528, 413] on textarea "To enrich screen reader interactions, please activate Accessibility in Grammarl…" at bounding box center [679, 414] width 548 height 33
paste textarea "Free parking is available for guests in the Resort car park directly across the…"
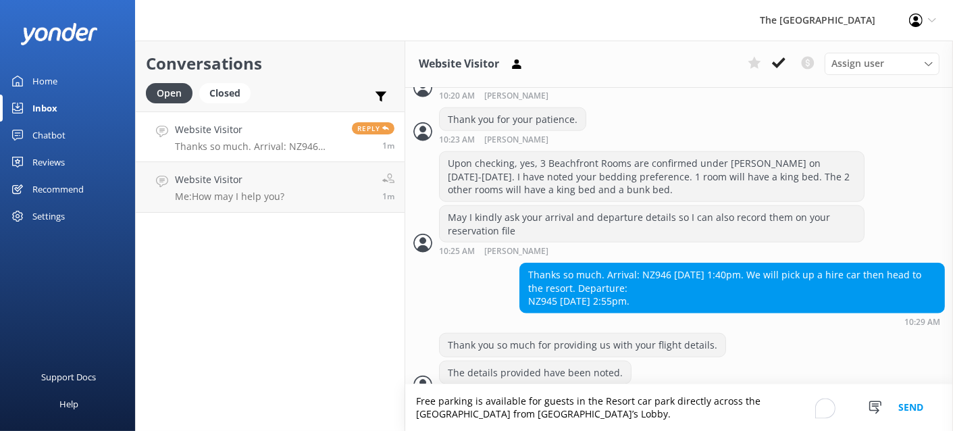
scroll to position [1309, 0]
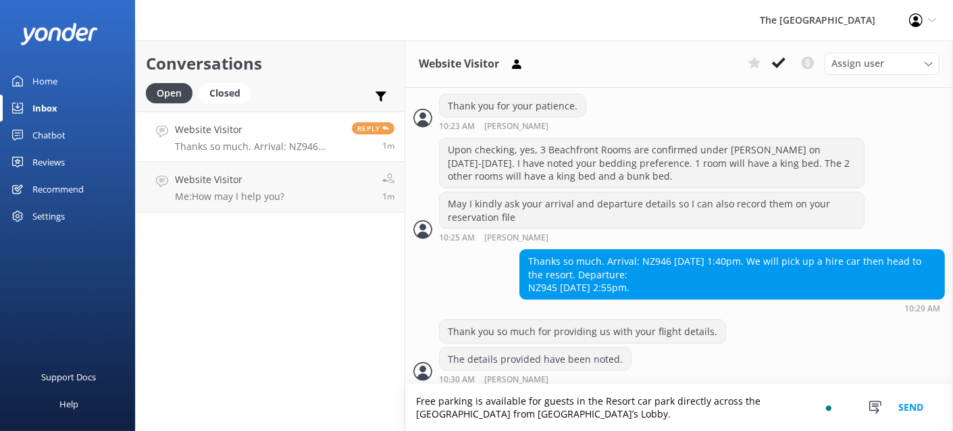
type textarea "Free parking is available for guests in the Resort car park directly across the…"
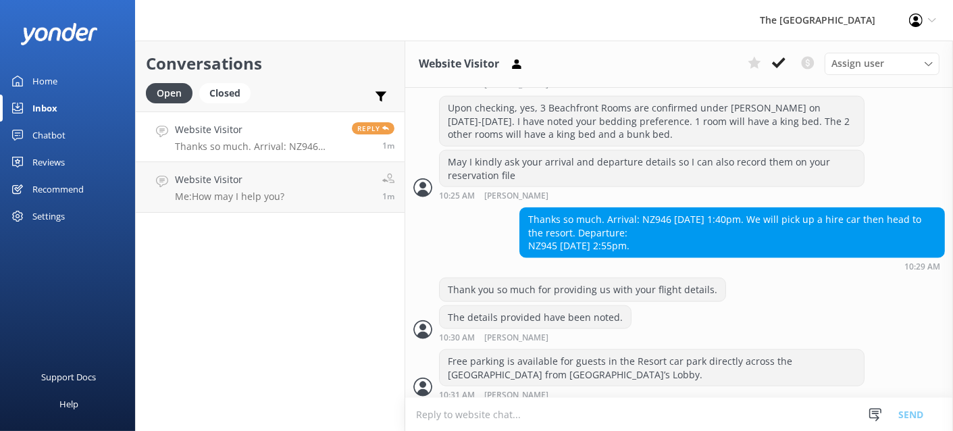
scroll to position [1352, 0]
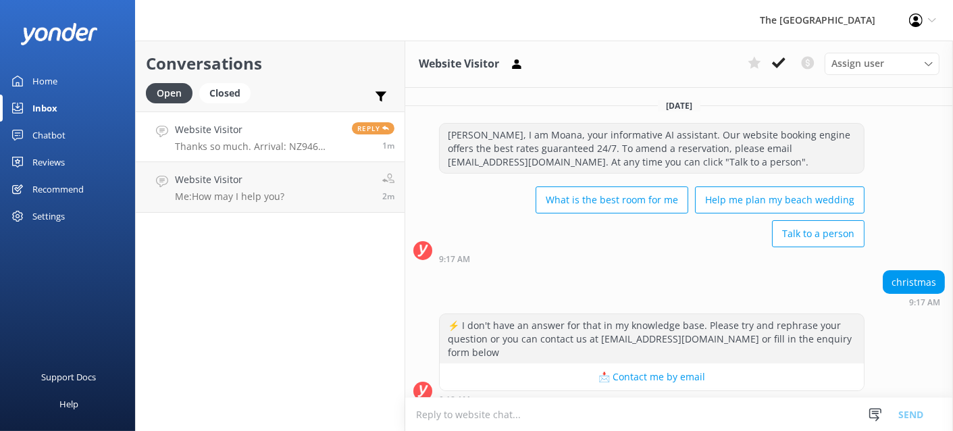
scroll to position [1352, 0]
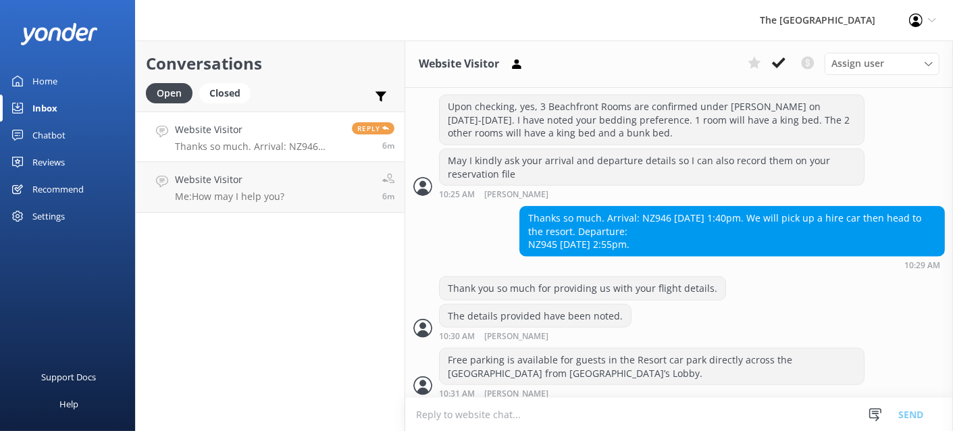
click at [517, 420] on textarea "To enrich screen reader interactions, please activate Accessibility in Grammarl…" at bounding box center [679, 414] width 548 height 33
click at [259, 148] on p "Thanks so much. Arrival: NZ946 [DATE] 1:40pm. We will pick up a hire car then h…" at bounding box center [258, 147] width 167 height 12
click at [257, 145] on p "Thanks so much. Arrival: NZ946 [DATE] 1:40pm. We will pick up a hire car then h…" at bounding box center [258, 147] width 167 height 12
click at [265, 188] on div "Website Visitor Me: How may I help you?" at bounding box center [229, 187] width 109 height 30
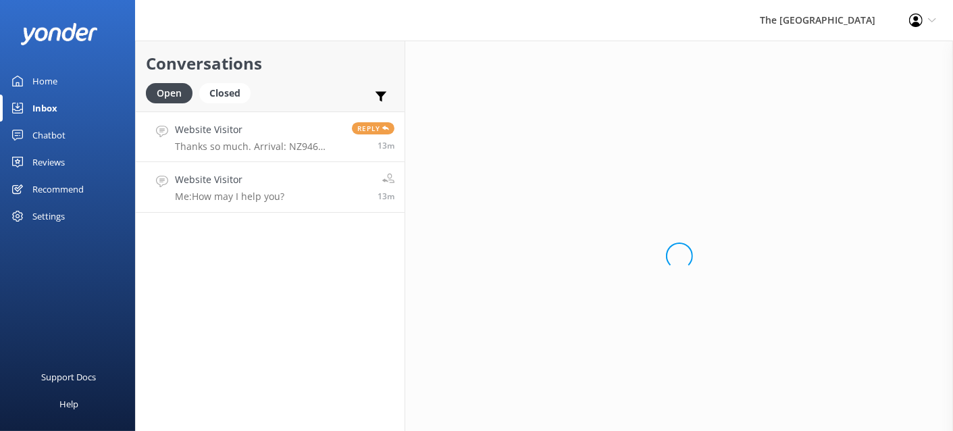
click at [281, 141] on p "Thanks so much. Arrival: NZ946 [DATE] 1:40pm. We will pick up a hire car then h…" at bounding box center [258, 147] width 167 height 12
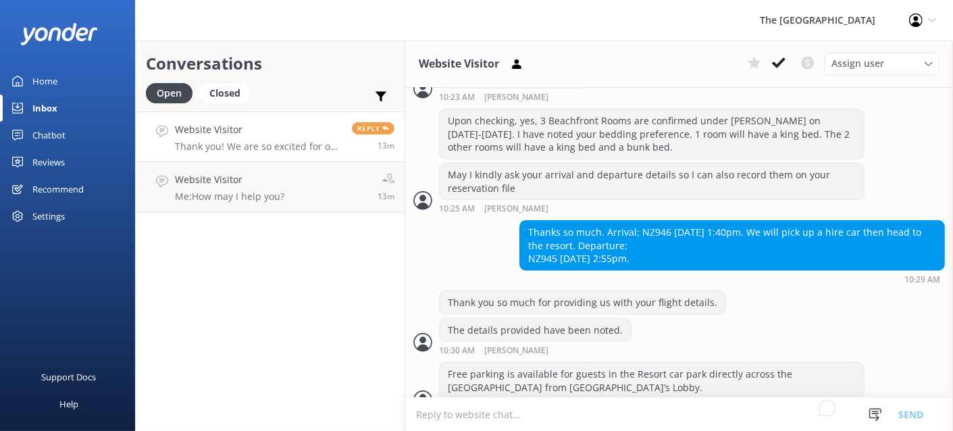
scroll to position [1395, 0]
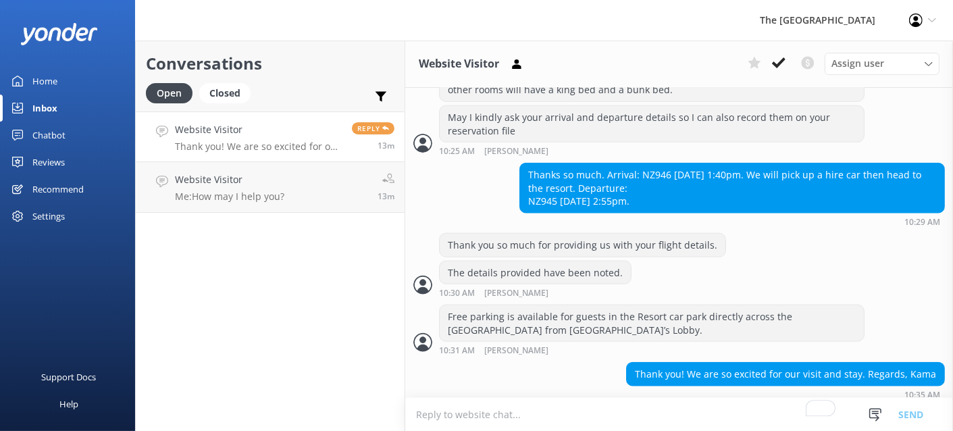
click at [568, 410] on textarea "To enrich screen reader interactions, please activate Accessibility in Grammarl…" at bounding box center [679, 414] width 548 height 33
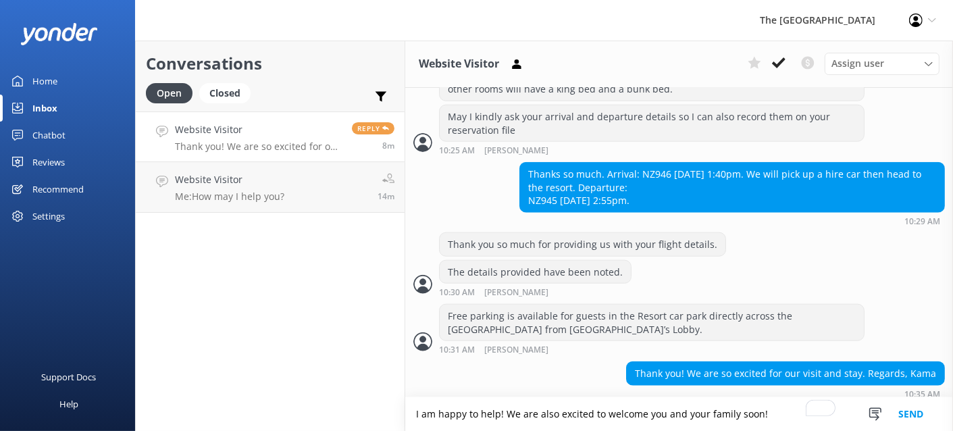
click at [770, 416] on textarea "I am happy to help! We are also excited to welcome you and your family soon!" at bounding box center [679, 414] width 548 height 34
drag, startPoint x: 501, startPoint y: 413, endPoint x: 328, endPoint y: 413, distance: 172.3
click at [328, 413] on div "Conversations Open Closed Important Converted Assigned to me Unassigned Website…" at bounding box center [544, 236] width 818 height 391
type textarea "We are also excited to welcome you and your family soon!"
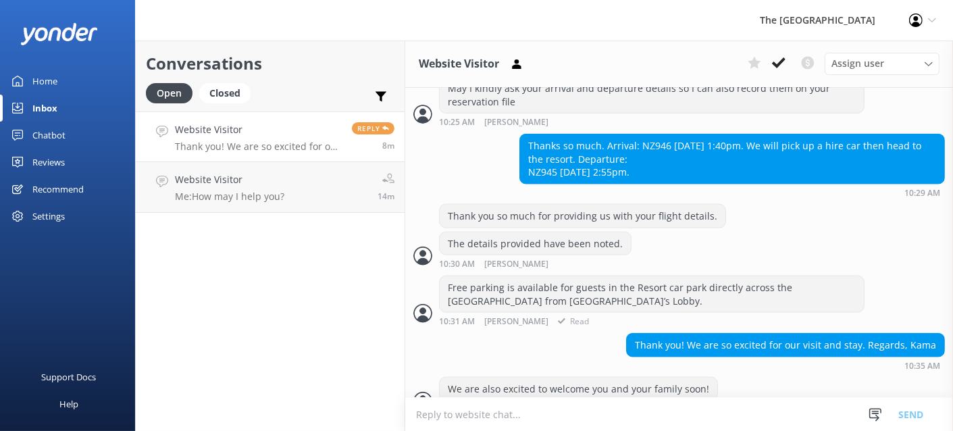
scroll to position [1440, 0]
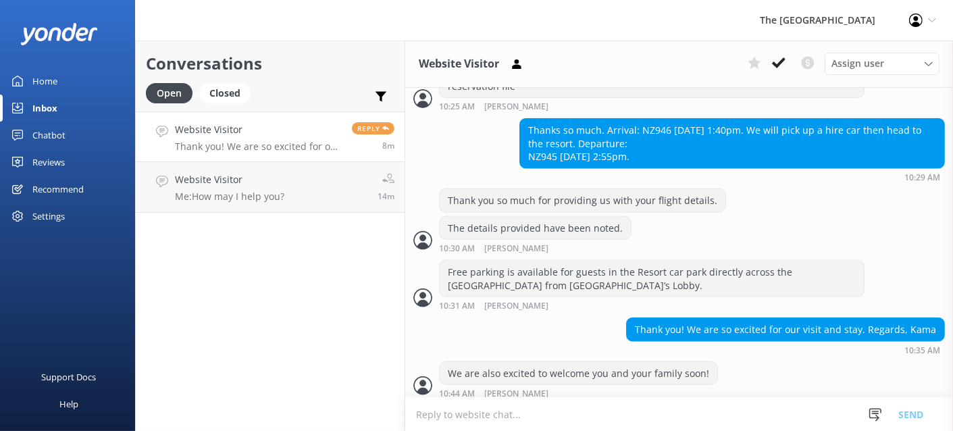
click at [512, 410] on textarea "To enrich screen reader interactions, please activate Accessibility in Grammarl…" at bounding box center [679, 414] width 548 height 33
type textarea "F"
type textarea "Is there anything I can help you with?"
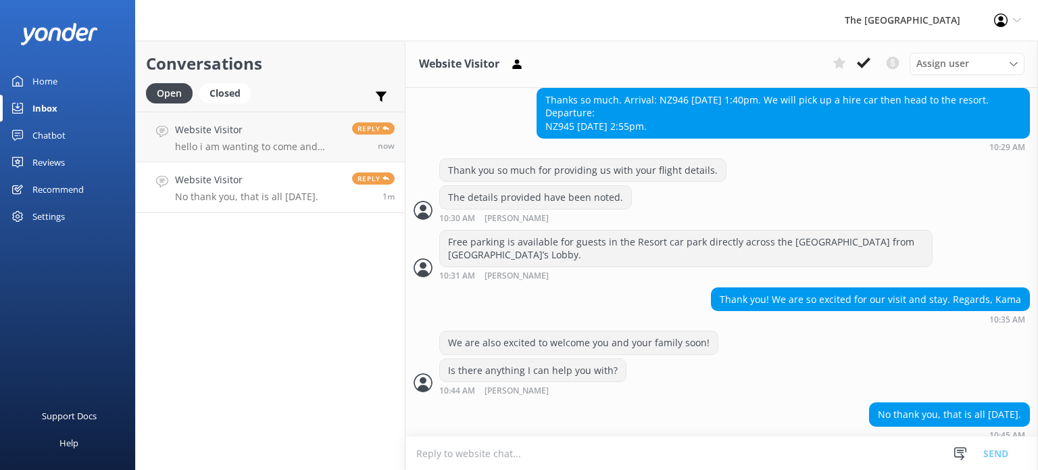
scroll to position [1351, 0]
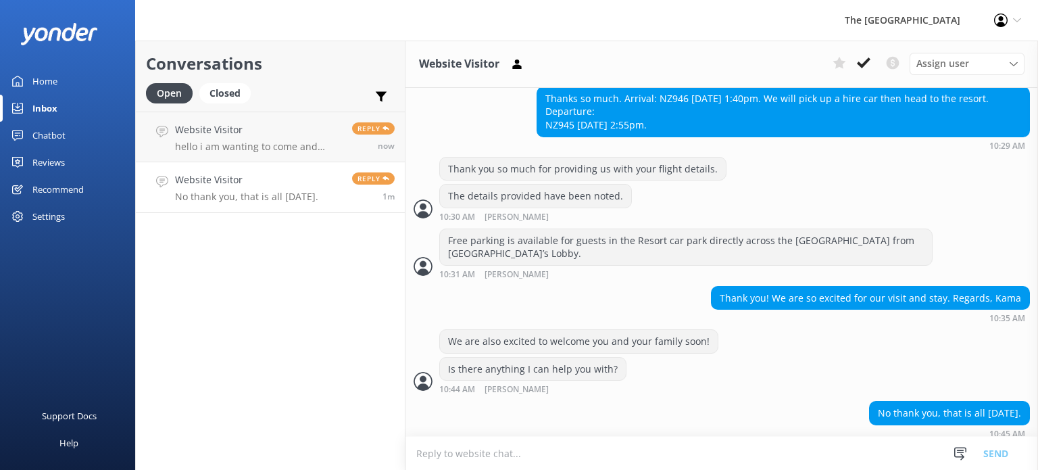
click at [632, 430] on textarea "To enrich screen reader interactions, please activate Accessibility in Grammarl…" at bounding box center [721, 452] width 632 height 33
type textarea "You're welcome, Kama."
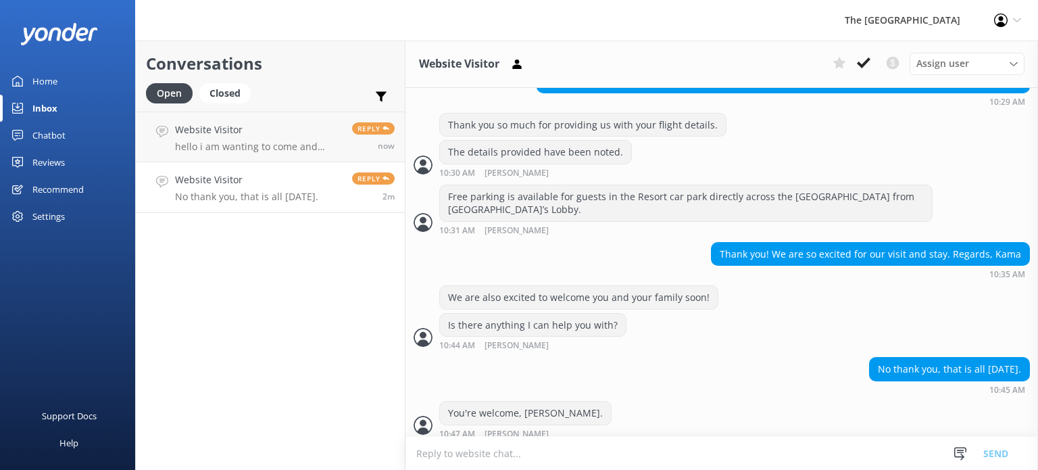
click at [506, 430] on textarea "To enrich screen reader interactions, please activate Accessibility in Grammarl…" at bounding box center [721, 452] width 632 height 33
type textarea "E"
click at [283, 137] on h4 "Website Visitor" at bounding box center [258, 129] width 167 height 15
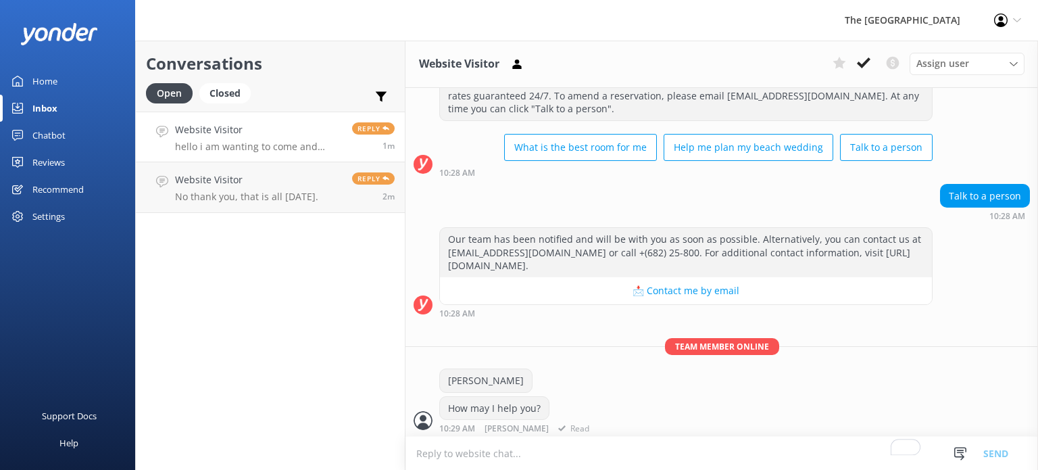
scroll to position [704, 0]
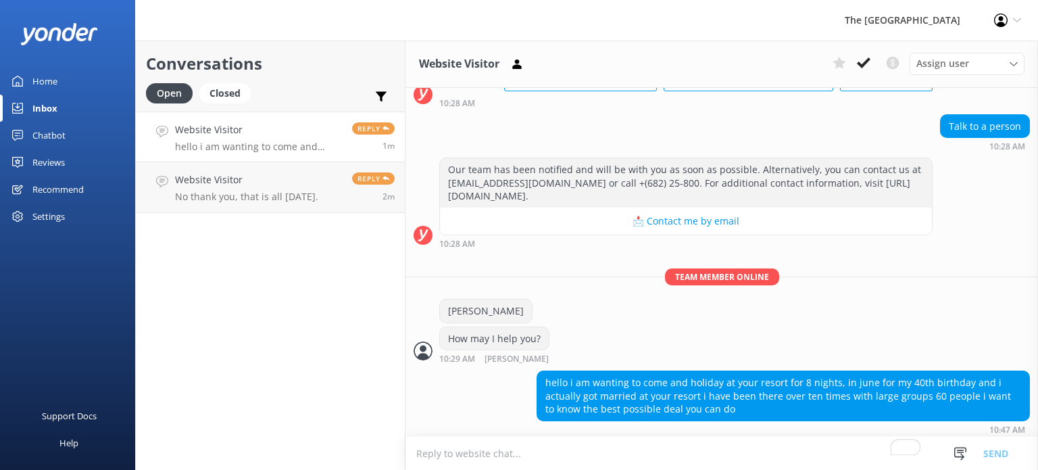
click at [541, 430] on textarea "To enrich screen reader interactions, please activate Accessibility in Grammarl…" at bounding box center [721, 452] width 632 height 33
type textarea "Thank you for your message and for your interest in staying with us again."
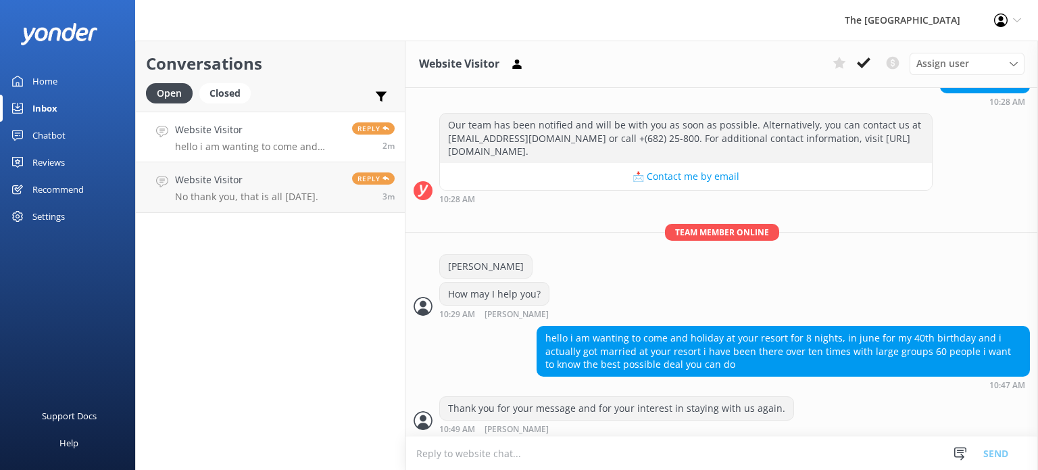
click at [562, 430] on textarea "To enrich screen reader interactions, please activate Accessibility in Grammarl…" at bounding box center [721, 452] width 632 height 33
type textarea "May I ask if you have a date in June so I can check our availability"
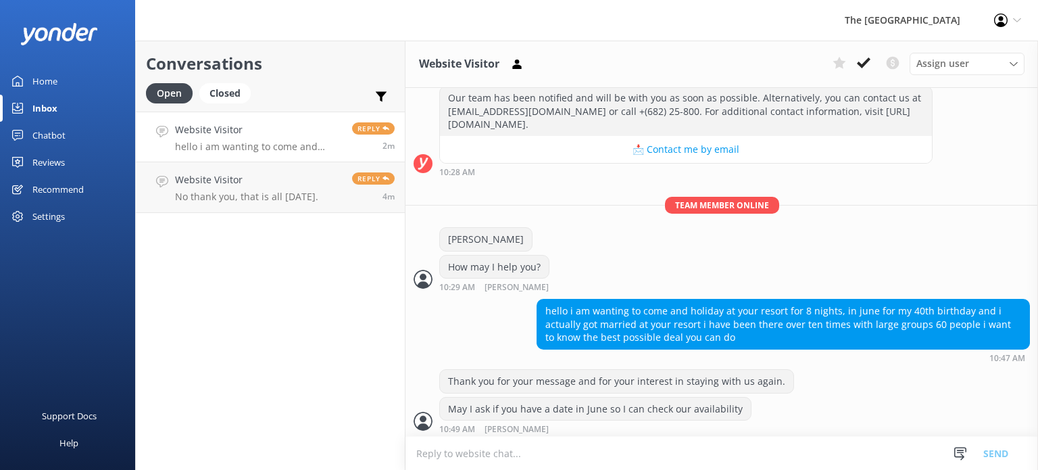
scroll to position [819, 0]
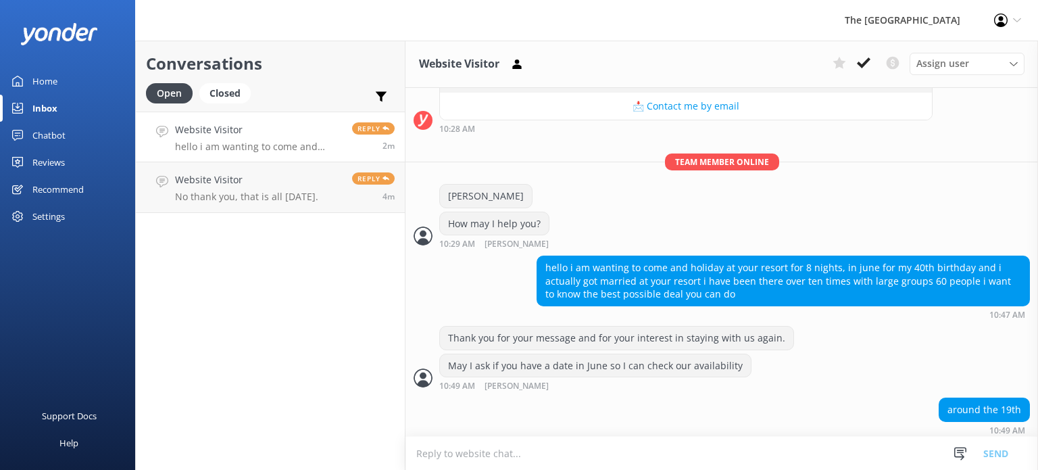
click at [640, 430] on textarea "To enrich screen reader interactions, please activate Accessibility in Grammarl…" at bounding box center [721, 452] width 632 height 33
type textarea "S"
type textarea "T"
type textarea "Please allow me to check our room availabili"
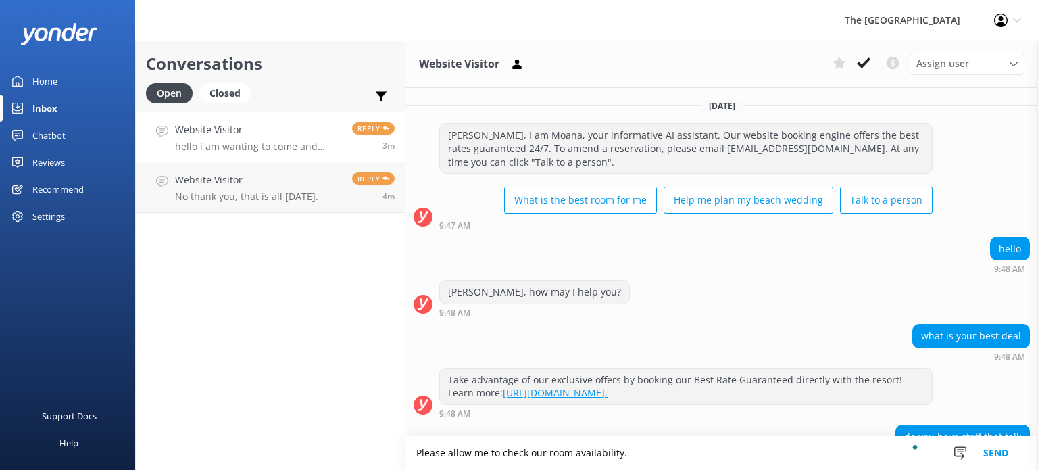
scroll to position [819, 0]
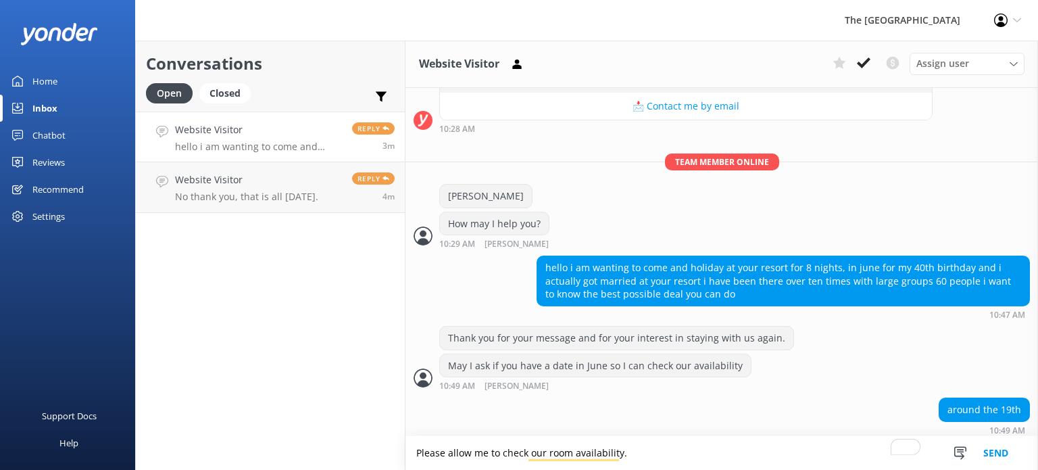
type textarea "Please allow me to check our room availability."
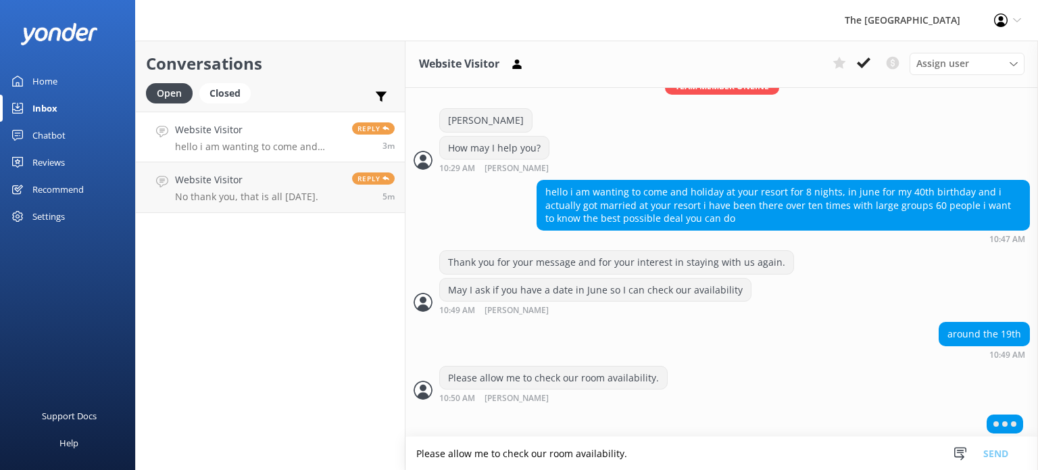
scroll to position [863, 0]
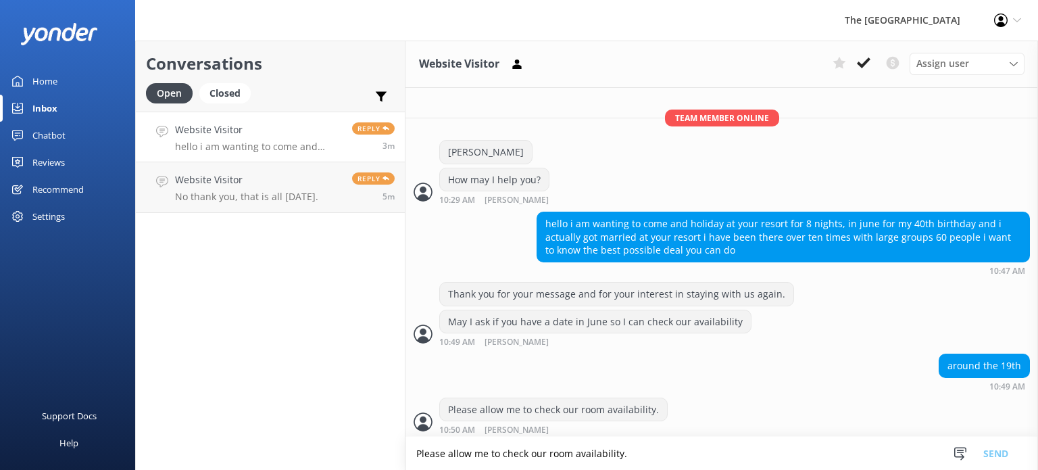
click at [603, 449] on textarea "Please allow me to check our room availability." at bounding box center [721, 452] width 632 height 33
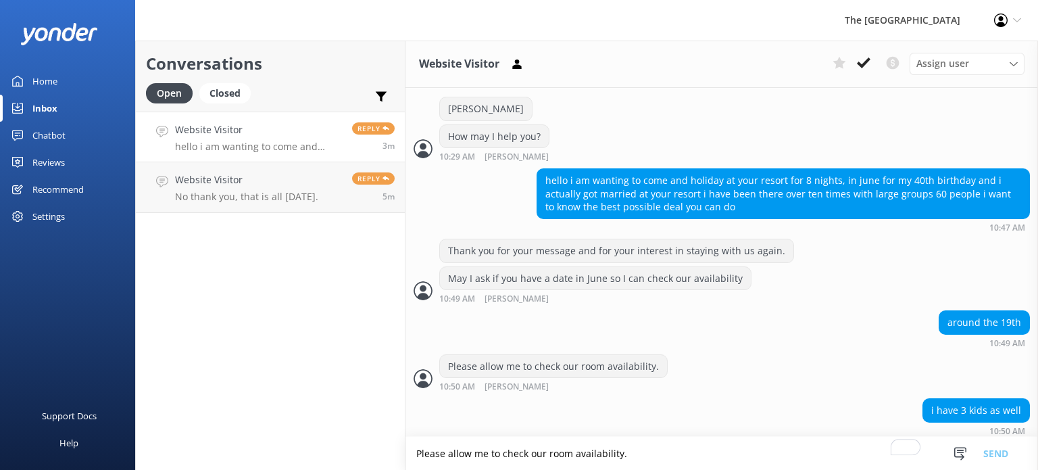
click at [597, 451] on textarea "Please allow me to check our room availability." at bounding box center [721, 452] width 632 height 33
type textarea "This is for 2 adult and 3 kids?"
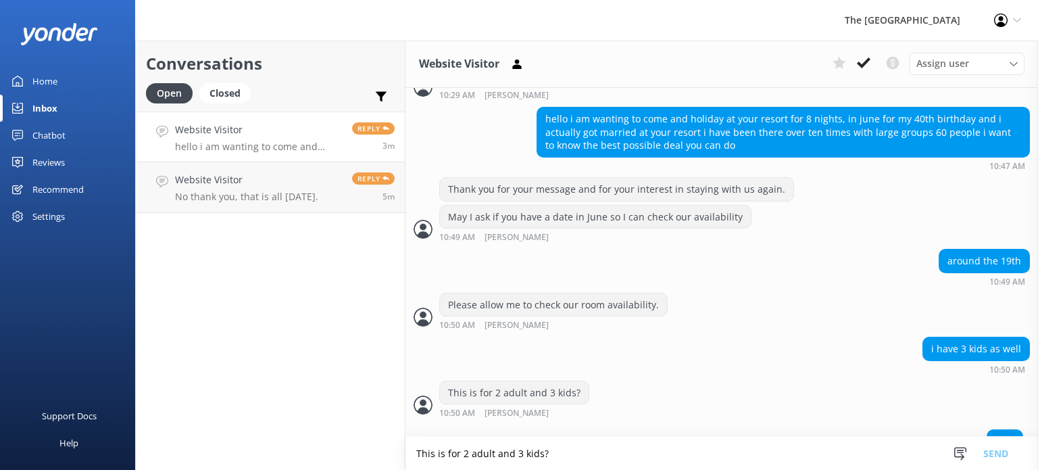
click at [600, 460] on textarea "This is for 2 adult and 3 kids?" at bounding box center [721, 452] width 632 height 33
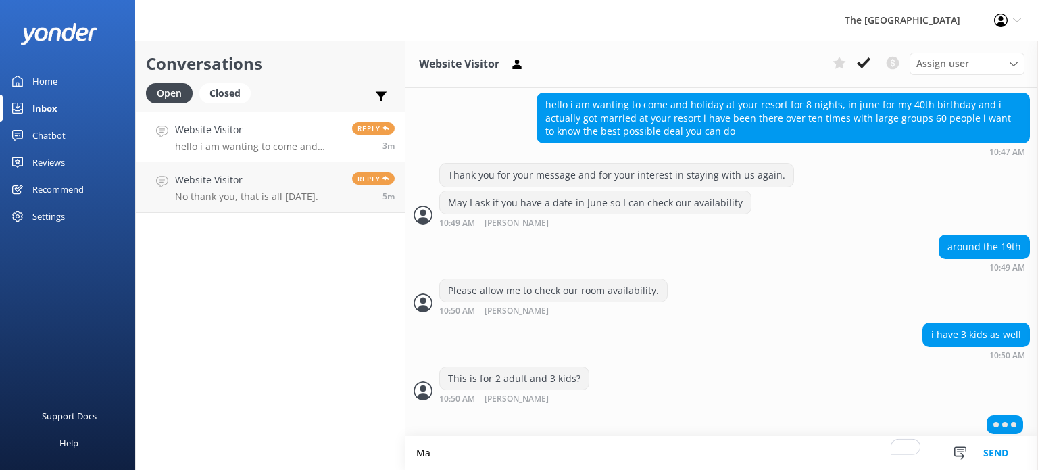
type textarea "M"
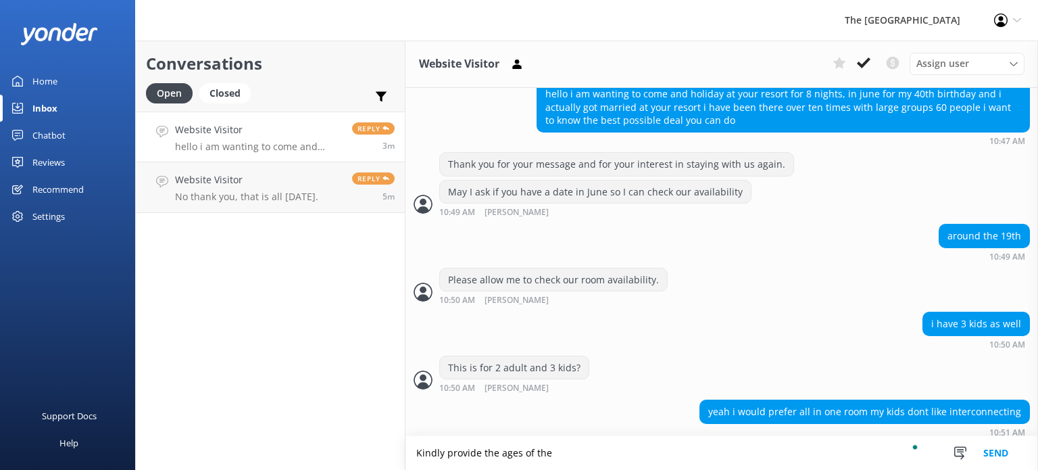
scroll to position [993, 0]
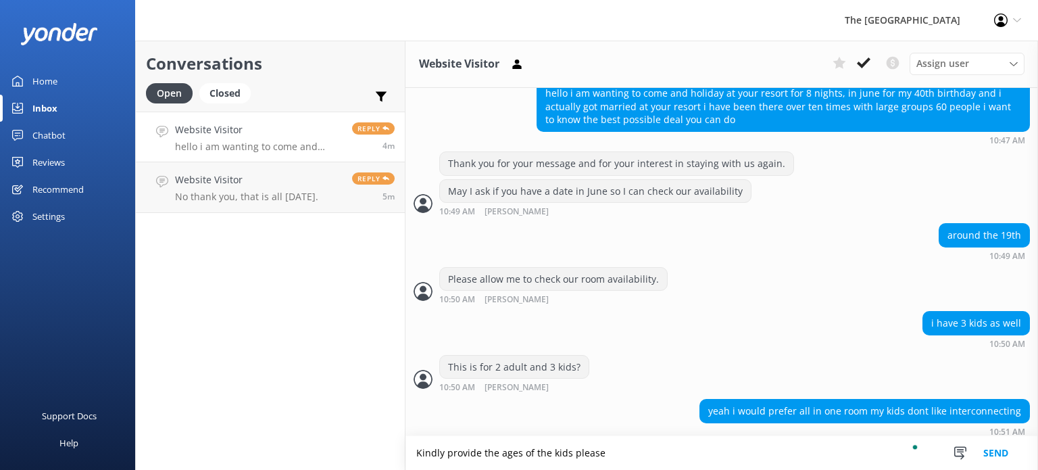
type textarea "Kindly provide the ages of the kids please"
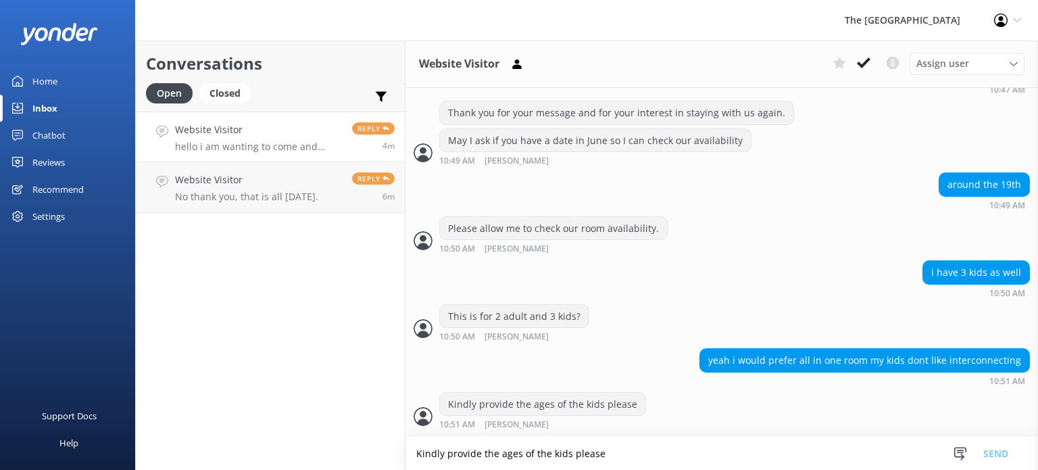
scroll to position [1081, 0]
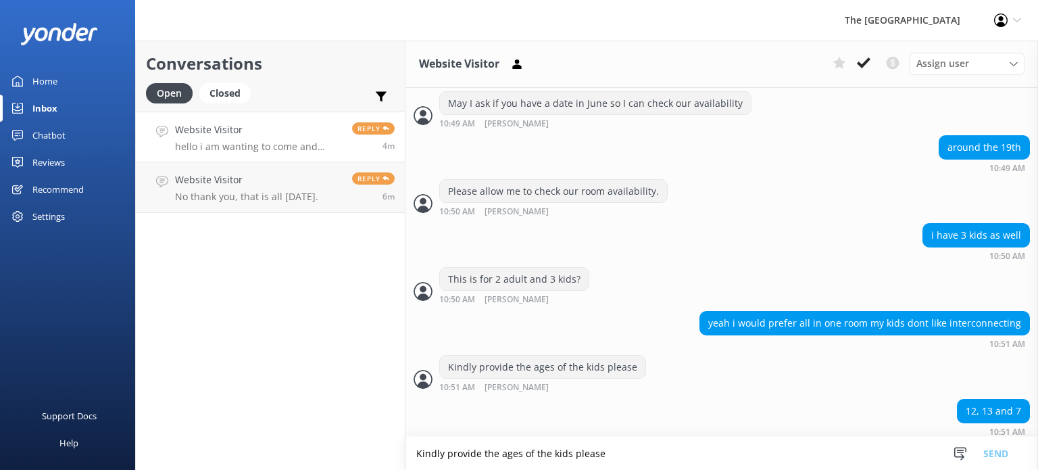
click at [564, 455] on textarea "Kindly provide the ages of the kids please" at bounding box center [721, 452] width 632 height 33
type textarea "Thank you the details. Please allow me to check"
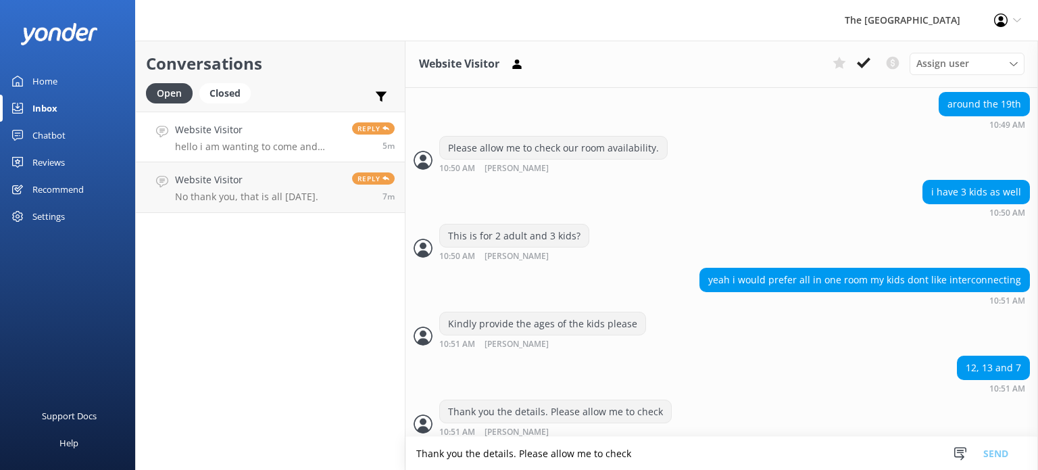
click at [601, 449] on textarea "Thank you the details. Please allow me to check" at bounding box center [721, 452] width 632 height 33
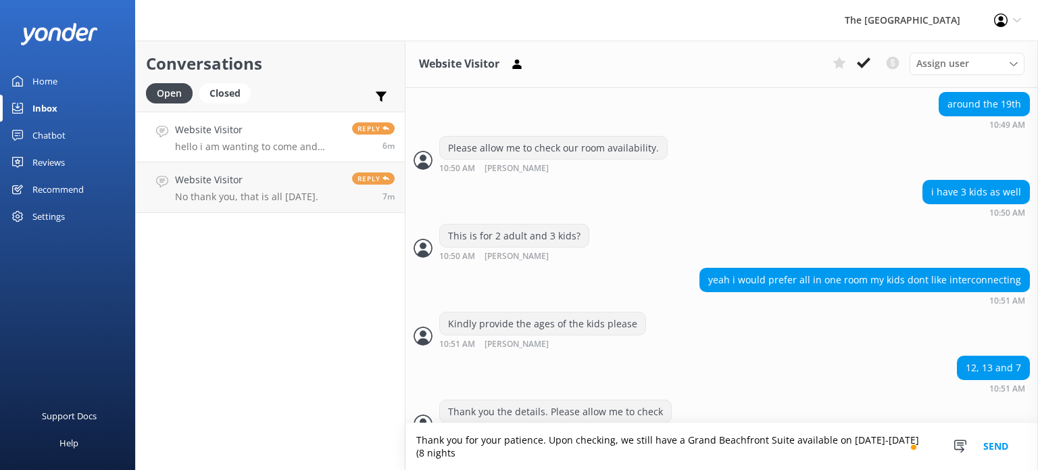
scroll to position [1138, 0]
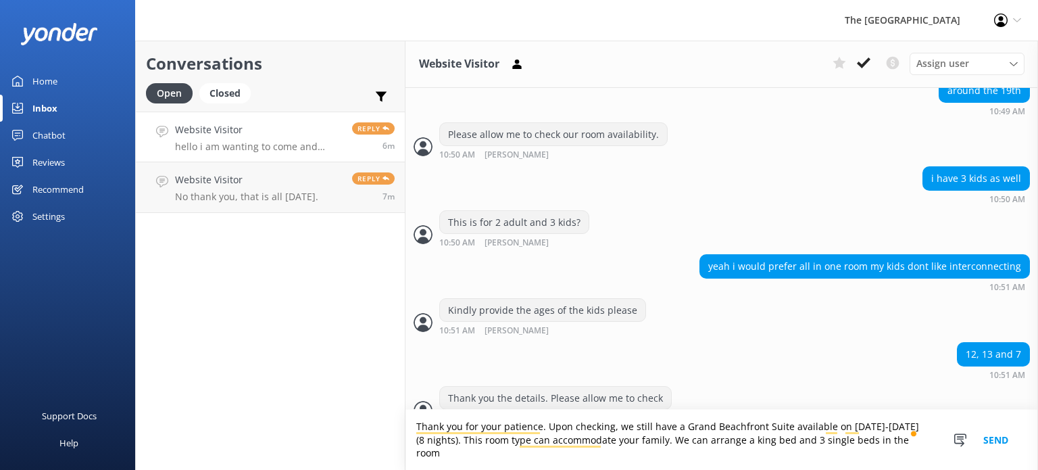
type textarea "Thank you for your patience. Upon checking, we still have a Grand Beachfront Su…"
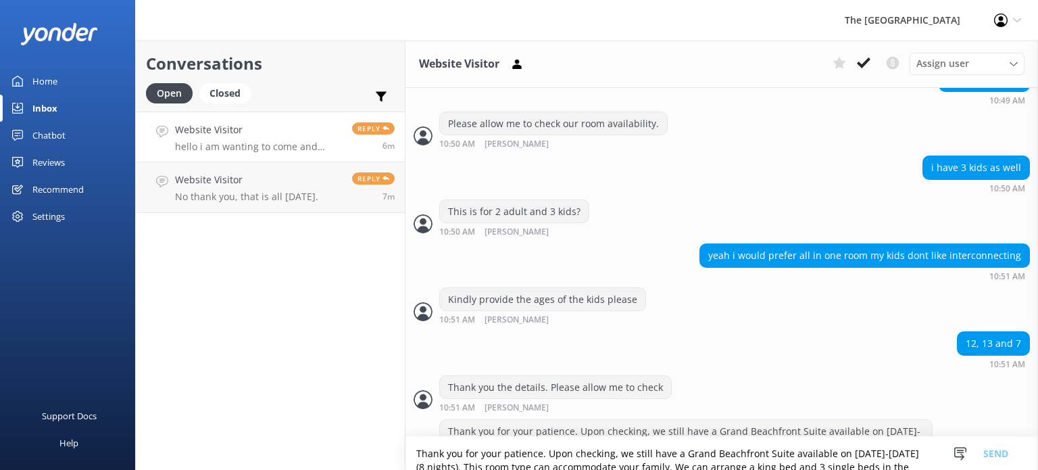
scroll to position [1195, 0]
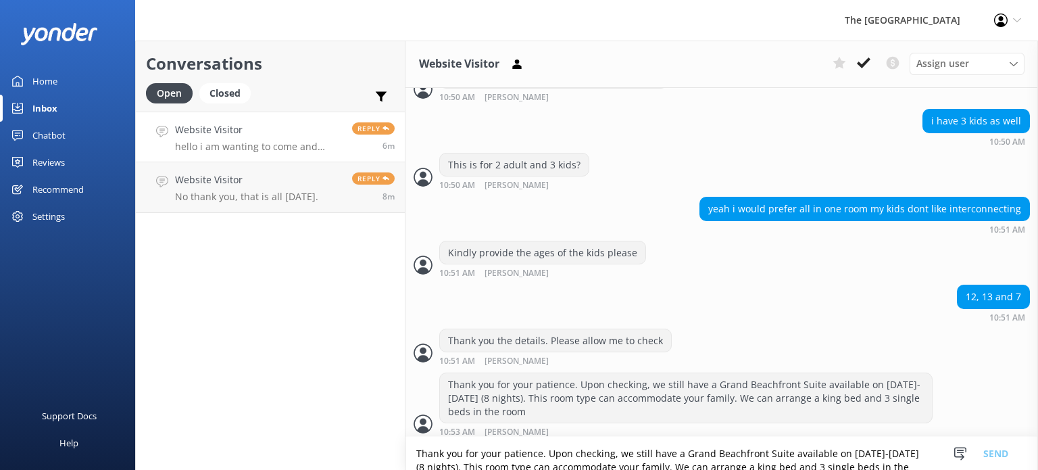
click at [595, 449] on textarea "Thank you for your patience. Upon checking, we still have a Grand Beachfront Su…" at bounding box center [721, 452] width 632 height 33
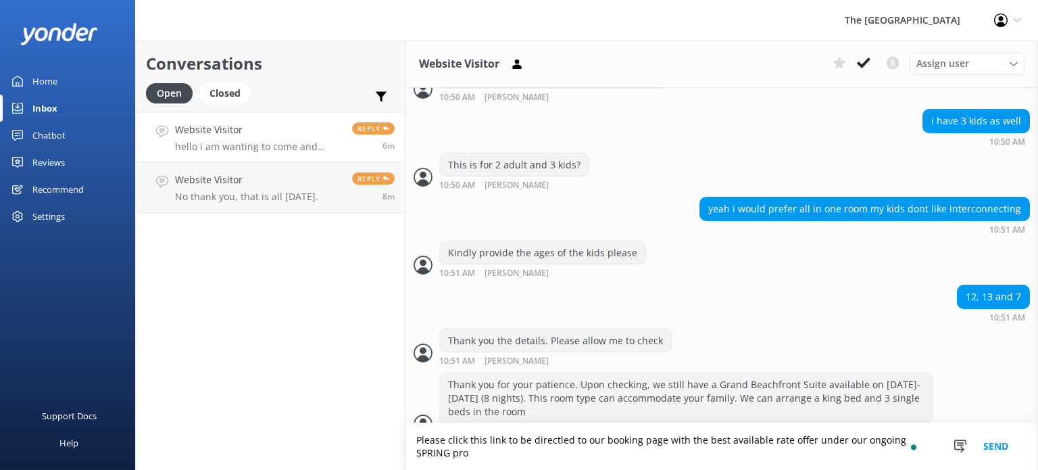
scroll to position [1209, 0]
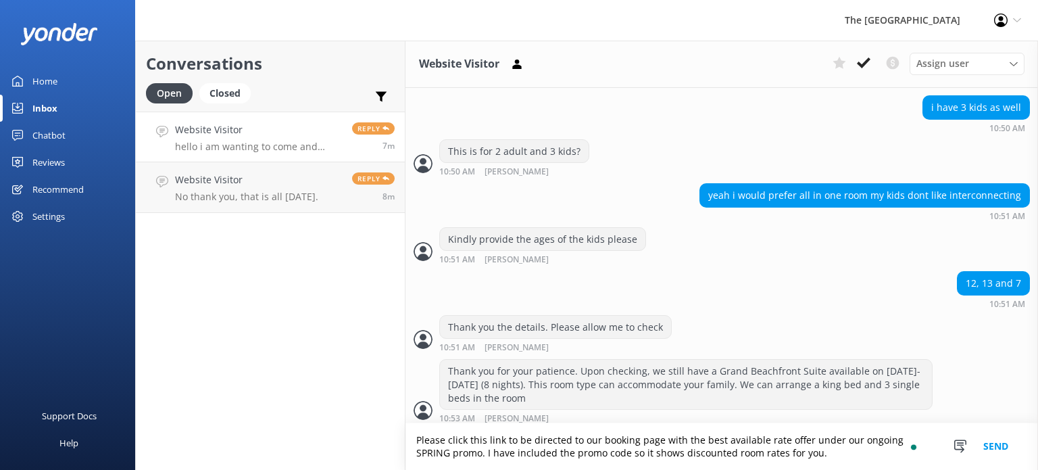
type textarea "Please click this link to be directed to our booking page with the best availab…"
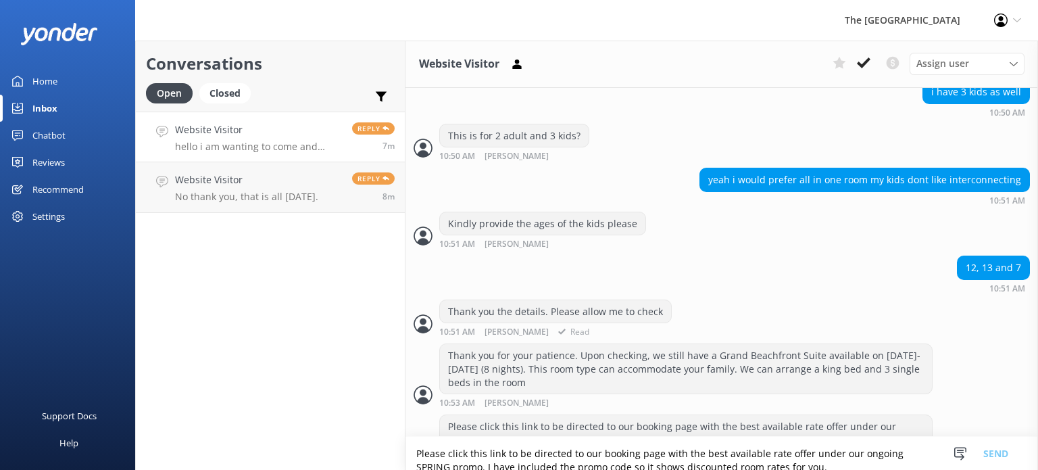
scroll to position [1252, 0]
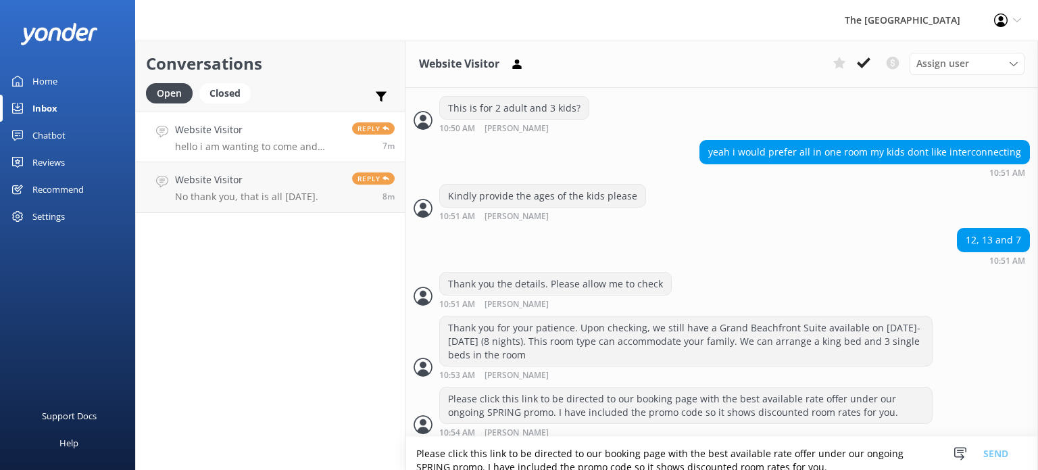
click at [554, 459] on textarea "Please click this link to be directed to our booking page with the best availab…" at bounding box center [721, 452] width 632 height 33
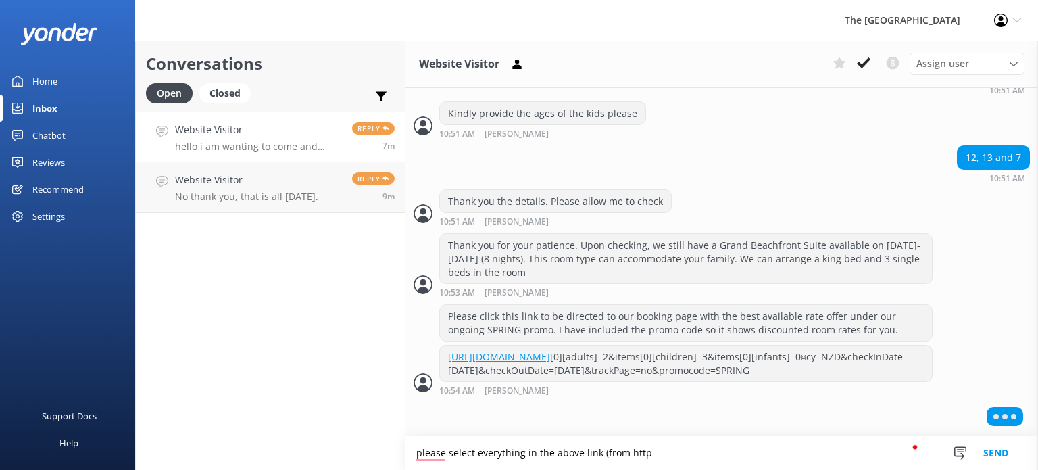
scroll to position [1378, 0]
type textarea "please select everything in the above link (from https: to SPRING)"
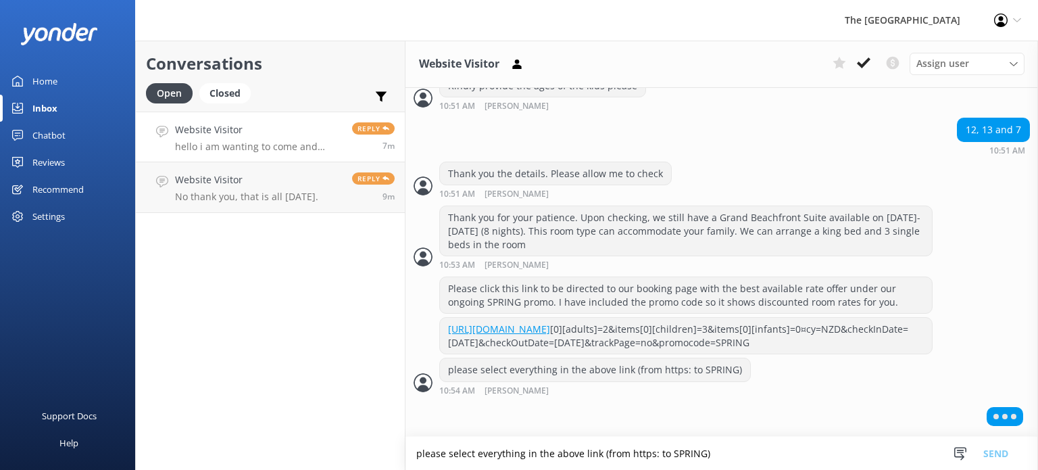
scroll to position [1405, 0]
click at [504, 451] on textarea "please select everything in the above link (from https: to SPRING)" at bounding box center [721, 452] width 632 height 33
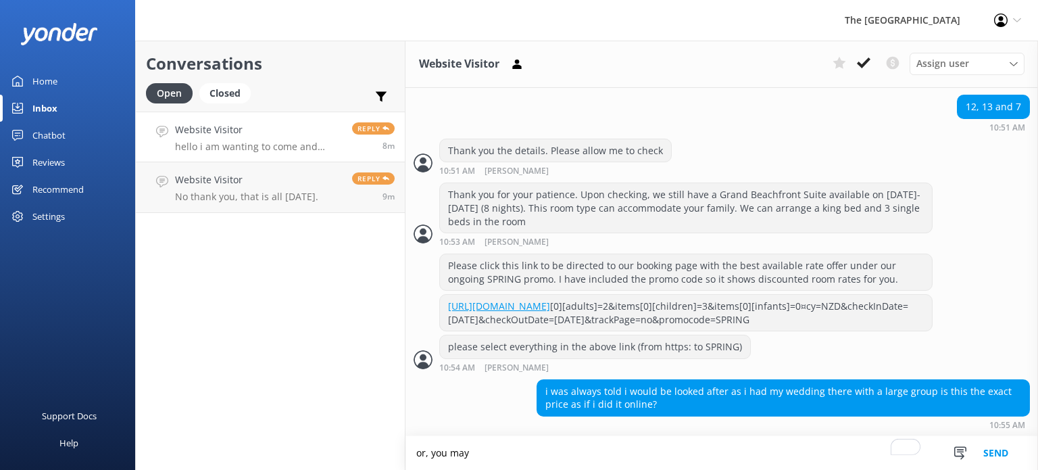
scroll to position [1430, 0]
type textarea "o"
click at [797, 453] on textarea "To enrich screen reader interactions, please activate Accessibility in Grammarl…" at bounding box center [721, 452] width 632 height 33
click at [485, 455] on textarea "To enrich screen reader interactions, please activate Accessibility in Grammarl…" at bounding box center [721, 452] width 632 height 33
type textarea "w"
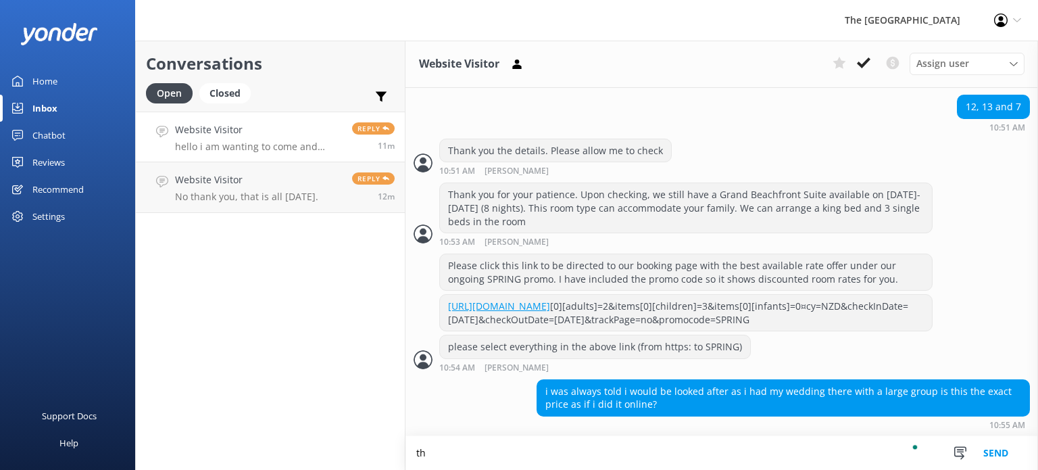
type textarea "t"
click at [624, 451] on textarea "We offer the best rates on our website." at bounding box center [721, 453] width 632 height 34
click at [589, 451] on textarea "We offer the best rates on our website. I can book this for you and send you a …" at bounding box center [721, 453] width 632 height 34
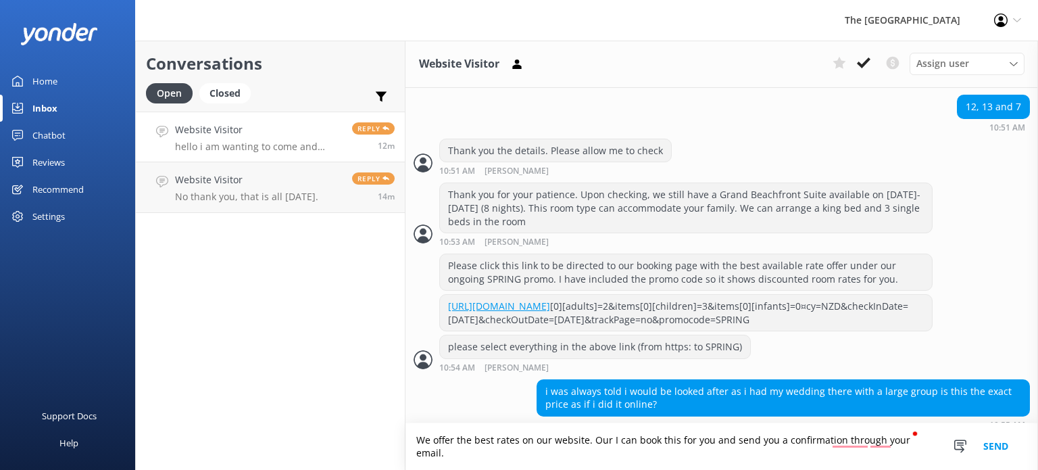
scroll to position [1443, 0]
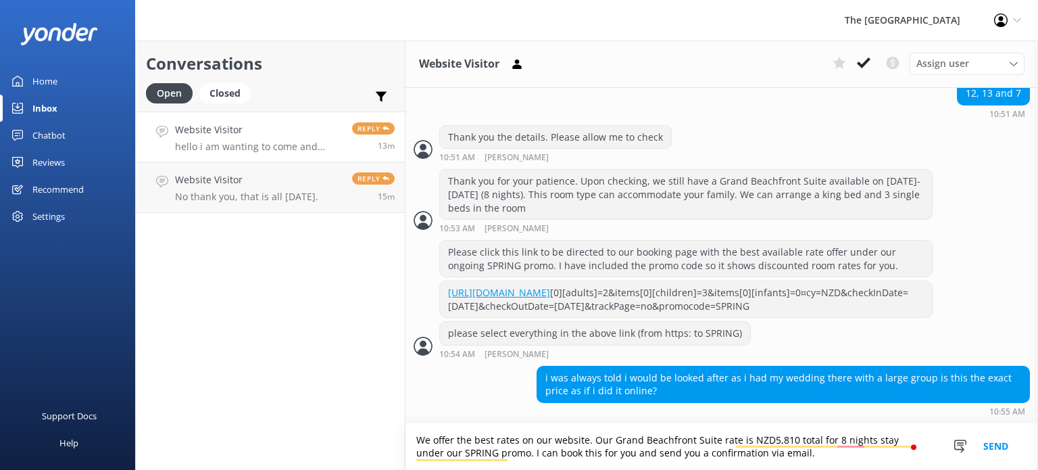
click at [785, 457] on textarea "We offer the best rates on our website. Our Grand Beachfront Suite rate is NZD5…" at bounding box center [721, 446] width 632 height 47
type textarea "We offer the best rates on our website. Our Grand Beachfront Suite rate is NZD5…"
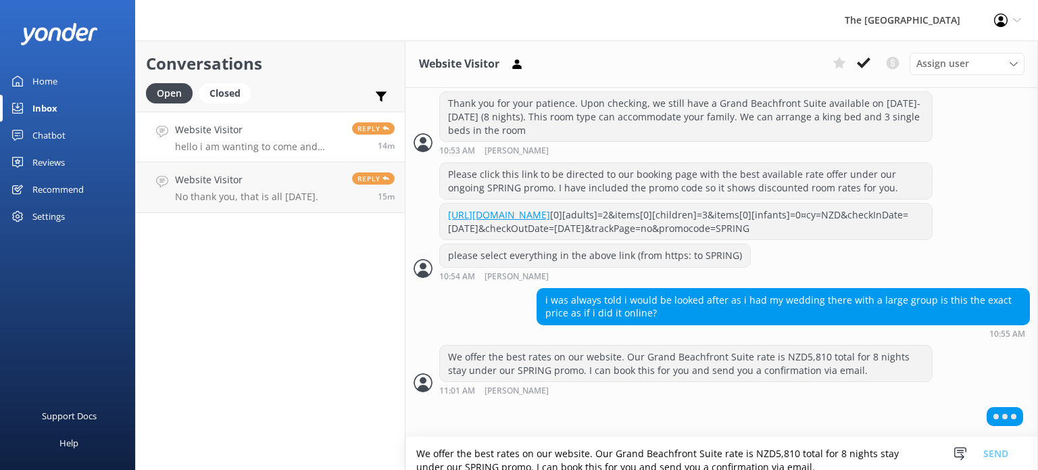
scroll to position [1519, 0]
click at [454, 449] on textarea "We offer the best rates on our website. Our Grand Beachfront Suite rate is NZD5…" at bounding box center [721, 452] width 632 height 33
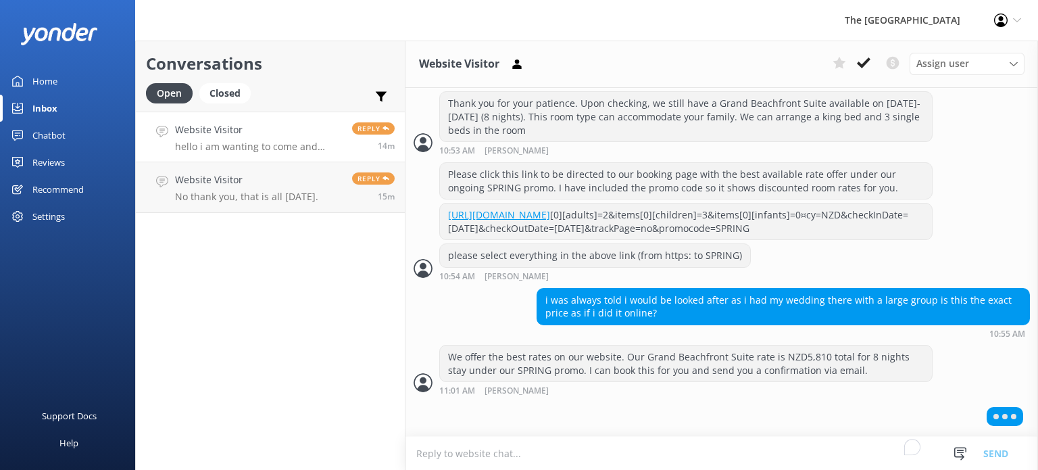
paste textarea "Promo Code: SPRING Inclusions: *DAILY COOKED BREAKFAST *FREE UNLIMITED WIFI *KI…"
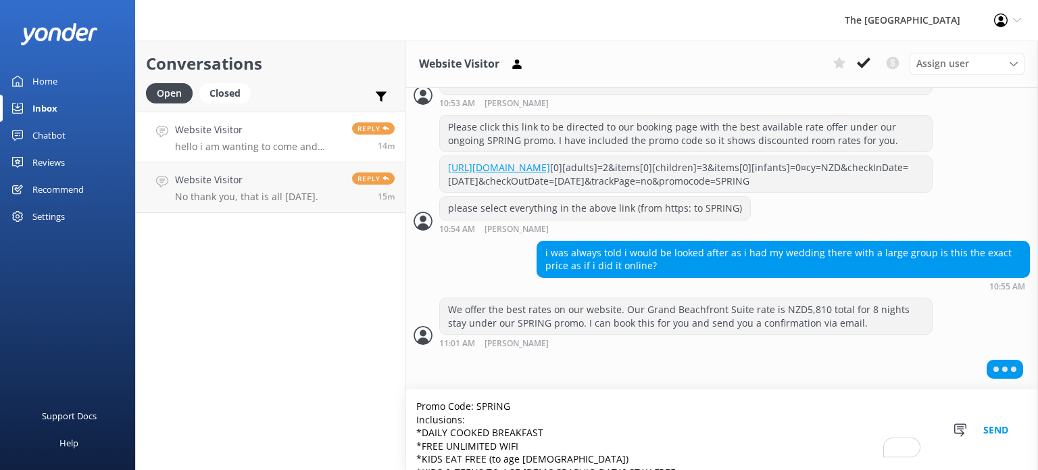
scroll to position [0, 0]
click at [476, 396] on textarea "Promo Code: SPRING Inclusions: *DAILY COOKED BREAKFAST *FREE UNLIMITED WIFI *KI…" at bounding box center [721, 429] width 632 height 80
type textarea "Promo: SPRING Inclusions: *DAILY COOKED BREAKFAST *FREE UNLIMITED WIFI *KIDS EA…"
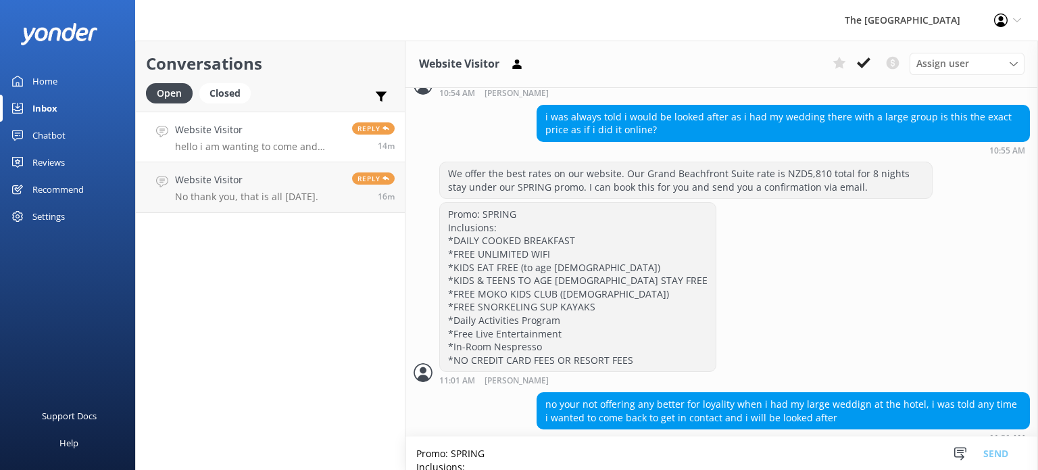
scroll to position [1716, 0]
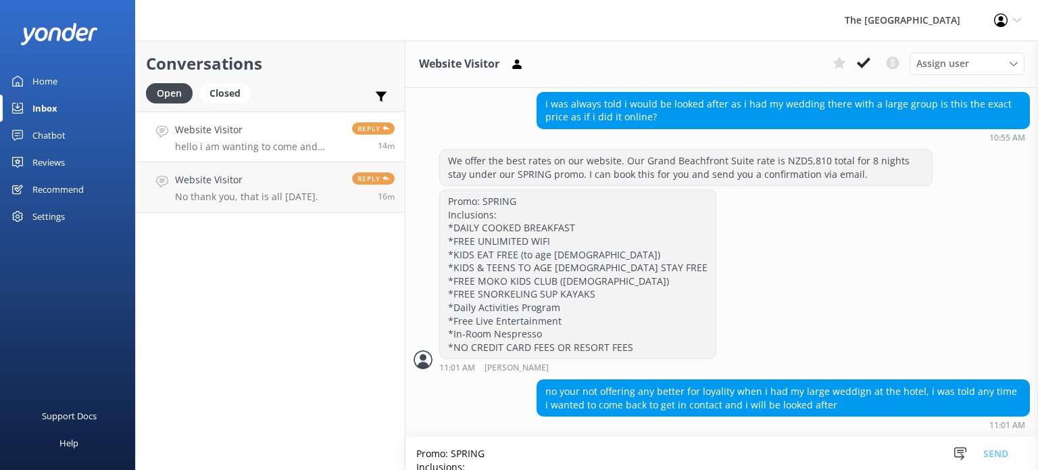
click at [495, 427] on div "no your not offering any better for loyality when i had my large weddign at the…" at bounding box center [721, 404] width 632 height 50
click at [490, 454] on textarea "Promo: SPRING Inclusions: *DAILY COOKED BREAKFAST *FREE UNLIMITED WIFI *KIDS EA…" at bounding box center [721, 452] width 632 height 33
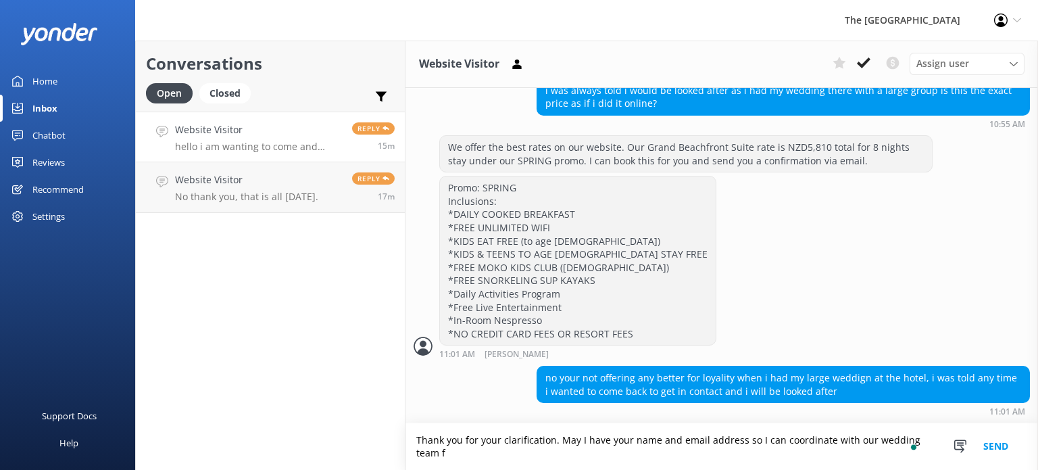
scroll to position [1730, 0]
click at [555, 444] on textarea "Thank you for your clarification. May I have your name and email address so I c…" at bounding box center [721, 446] width 632 height 47
click at [578, 430] on textarea "Thank you for your clarification. Sure no worries, may I have your name and ema…" at bounding box center [721, 446] width 632 height 47
click at [652, 453] on textarea "Thank you for your clarification. Sure, no worries, may I have your name and em…" at bounding box center [721, 446] width 632 height 47
type textarea "Thank you for your clarification. Sure, no worries, may I have your name and em…"
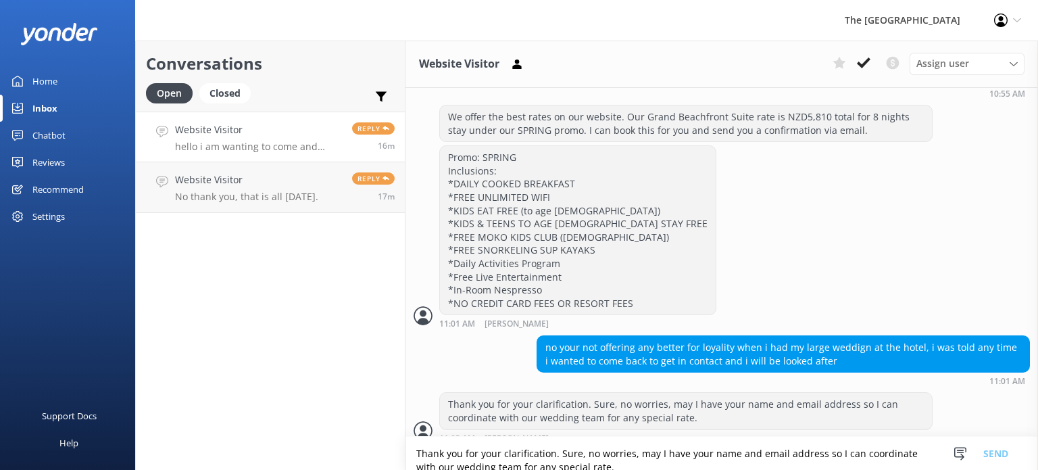
scroll to position [1773, 0]
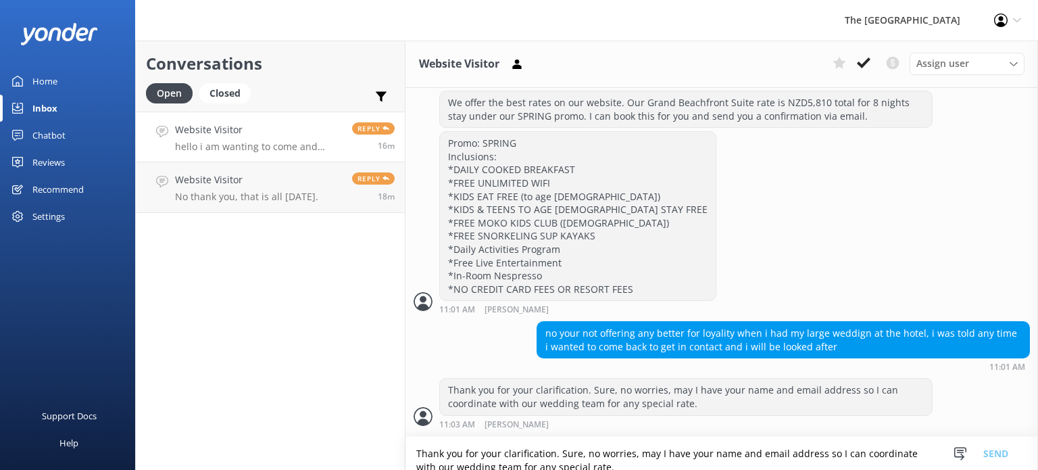
drag, startPoint x: 493, startPoint y: 461, endPoint x: 499, endPoint y: 457, distance: 7.3
click at [497, 459] on textarea "Thank you for your clarification. Sure, no worries, may I have your name and em…" at bounding box center [721, 452] width 632 height 33
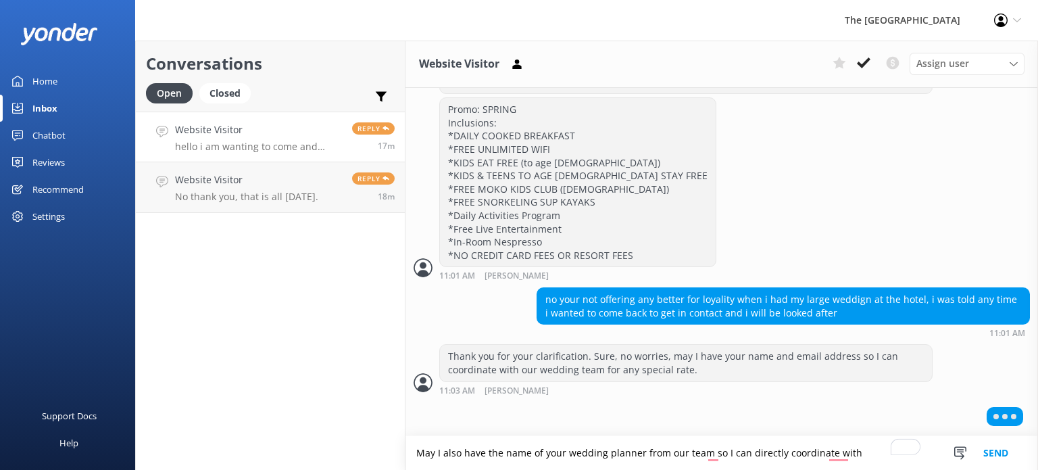
scroll to position [1805, 0]
click at [638, 451] on textarea "May I also have the name of your wedding planner from our team so I can directl…" at bounding box center [721, 453] width 632 height 34
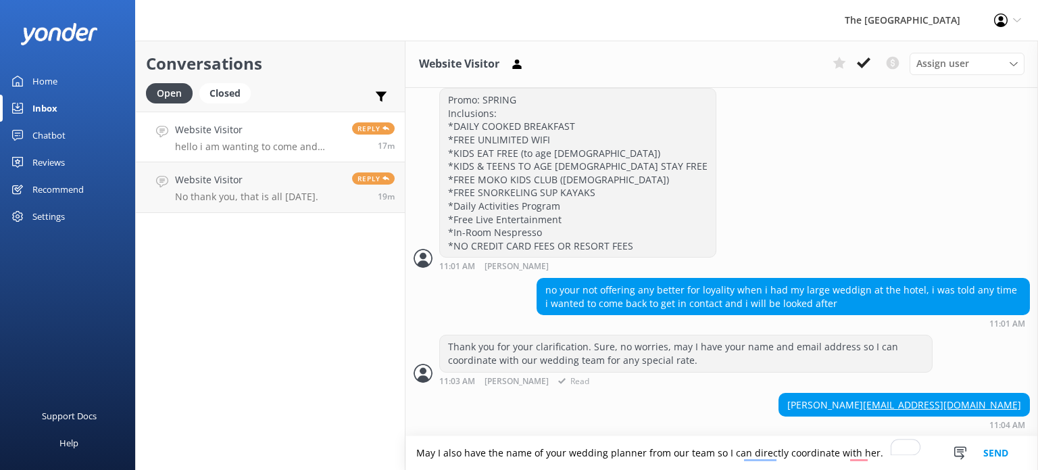
scroll to position [1816, 0]
click at [878, 445] on textarea "May I also have the name of your wedding planner from our team so I can directl…" at bounding box center [721, 453] width 632 height 34
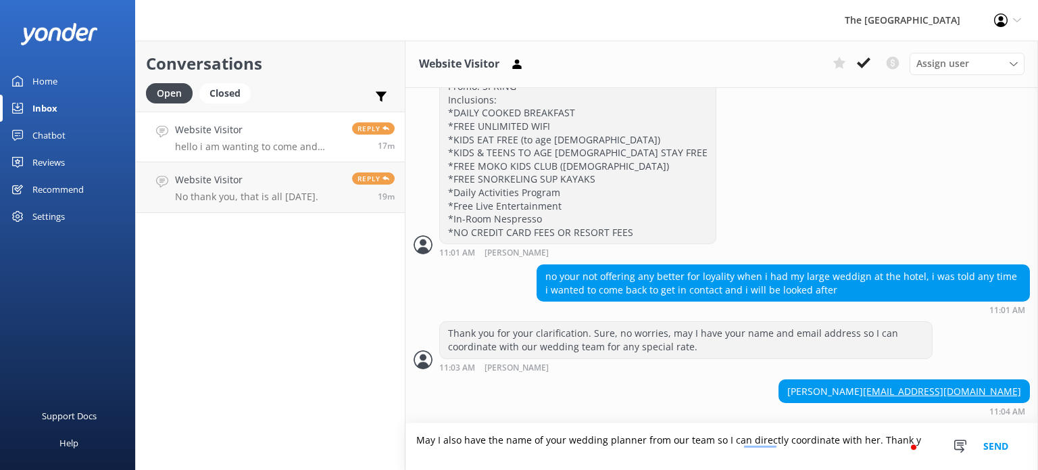
scroll to position [1817, 0]
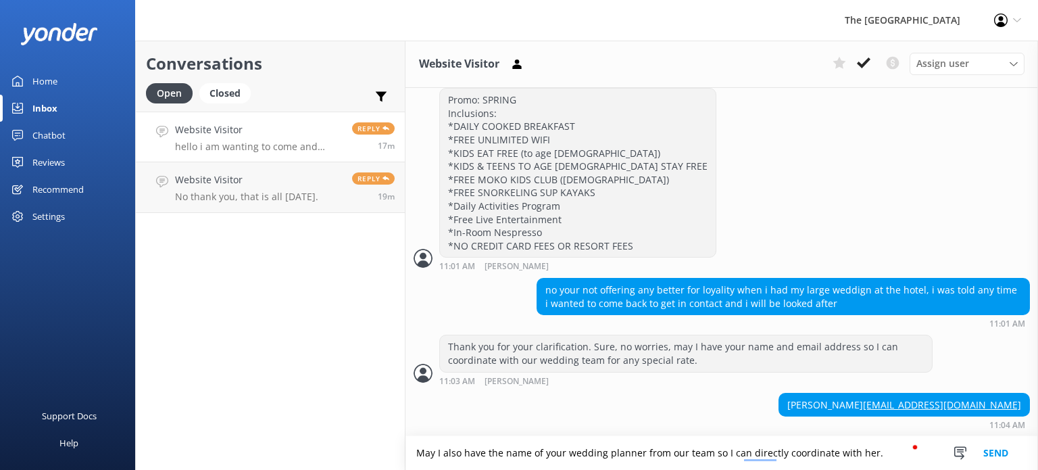
type textarea "May I also have the name of your wedding planner from our team so I can directl…"
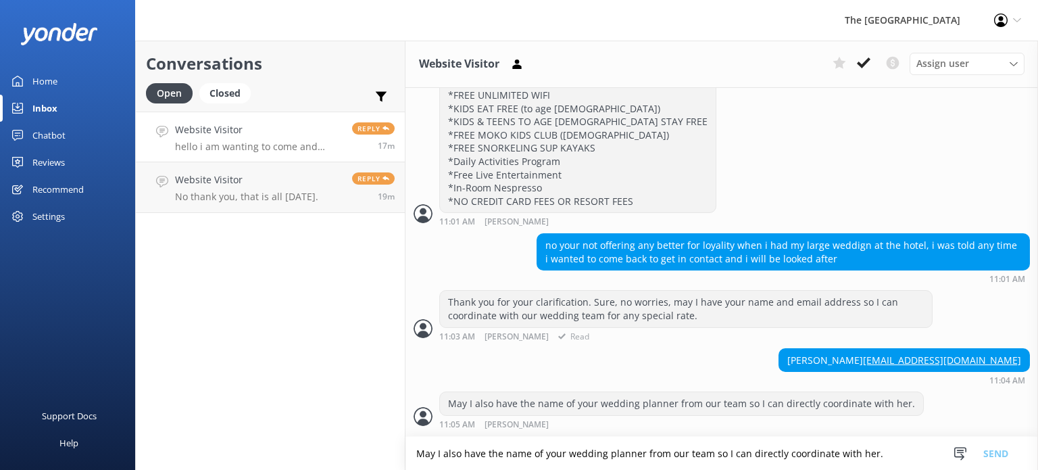
scroll to position [1861, 0]
click at [657, 449] on textarea "May I also have the name of your wedding planner from our team so I can directl…" at bounding box center [721, 452] width 632 height 33
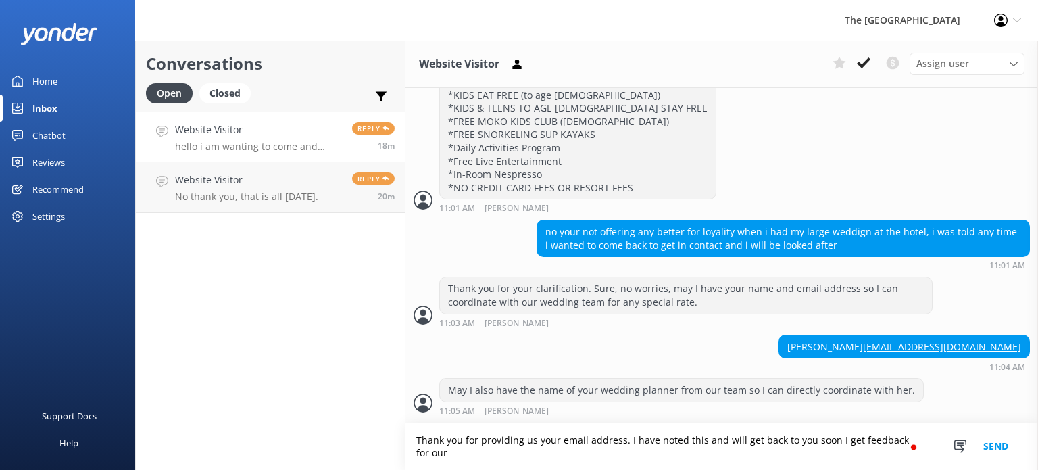
scroll to position [1874, 0]
click at [429, 449] on textarea "Thank you for providing us your email address. I have noted this and will get b…" at bounding box center [721, 446] width 632 height 47
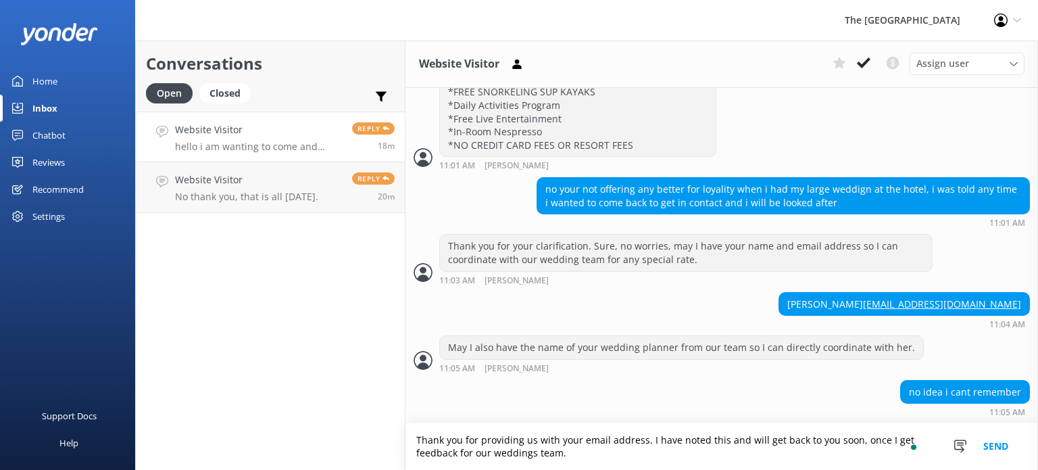
scroll to position [1918, 0]
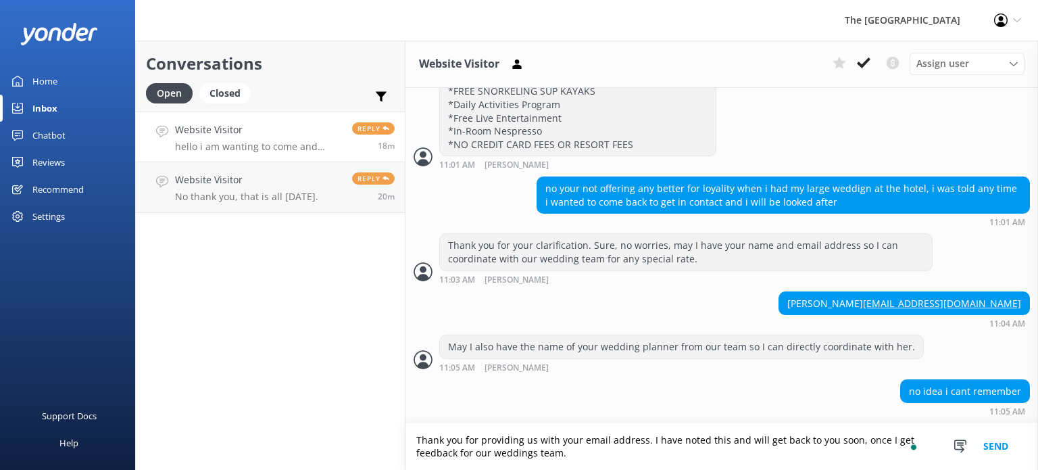
click at [603, 457] on textarea "Thank you for providing us with your email address. I have noted this and will …" at bounding box center [721, 446] width 632 height 47
type textarea "Thank you for providing us with your email address. I have noted this and will …"
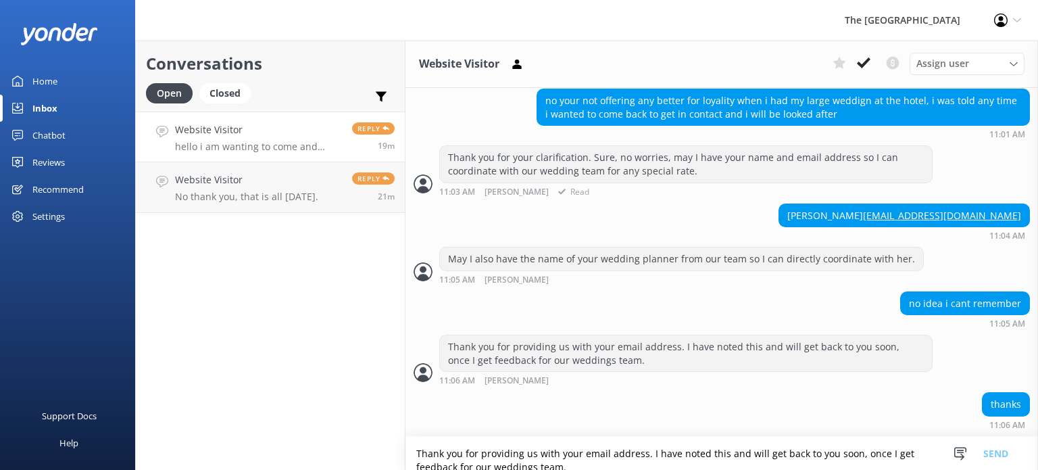
scroll to position [2005, 0]
click at [626, 449] on textarea "Thank you for providing us with your email address. I have noted this and will …" at bounding box center [721, 452] width 632 height 33
type textarea "May I know the date of your wedding at the resort please."
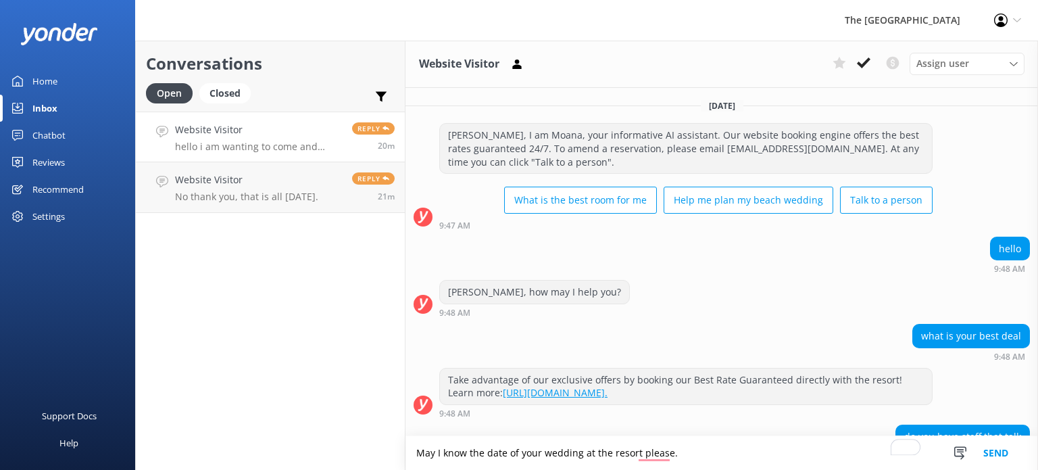
scroll to position [2005, 0]
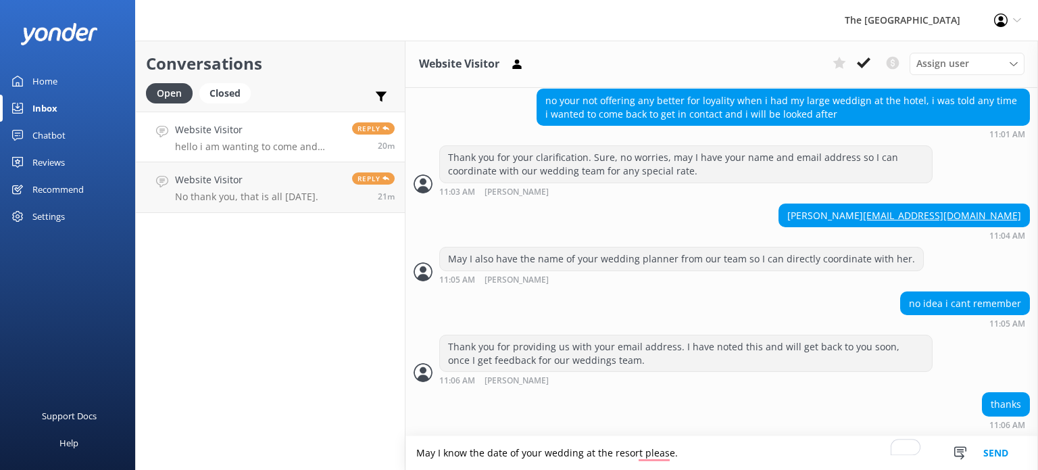
click at [468, 453] on textarea "May I know the date of your wedding at the resort please." at bounding box center [721, 453] width 632 height 34
click at [465, 453] on textarea "May I know your wedding date at the resort please." at bounding box center [721, 453] width 632 height 34
type textarea "May I ask your wedding date at the resort please."
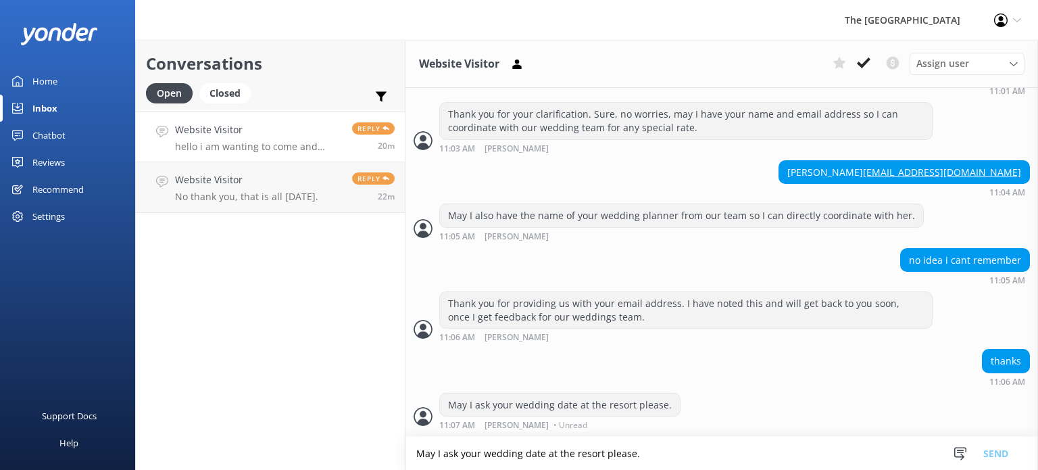
scroll to position [2048, 0]
drag, startPoint x: 911, startPoint y: 170, endPoint x: 1009, endPoint y: 167, distance: 98.0
click at [1009, 167] on div "[PERSON_NAME] [EMAIL_ADDRESS][DOMAIN_NAME]" at bounding box center [904, 172] width 250 height 23
copy div "[EMAIL_ADDRESS][DOMAIN_NAME]"
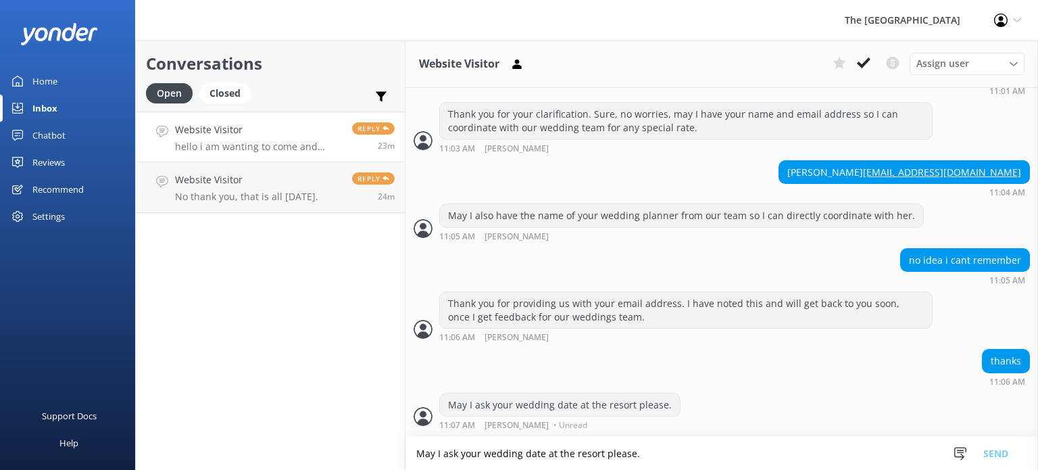
click at [666, 264] on div "no idea i cant remember 11:05 AM" at bounding box center [721, 266] width 632 height 37
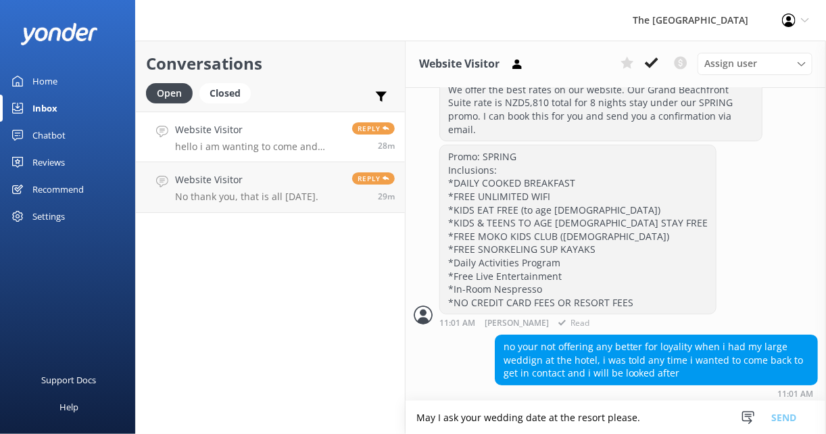
scroll to position [2096, 0]
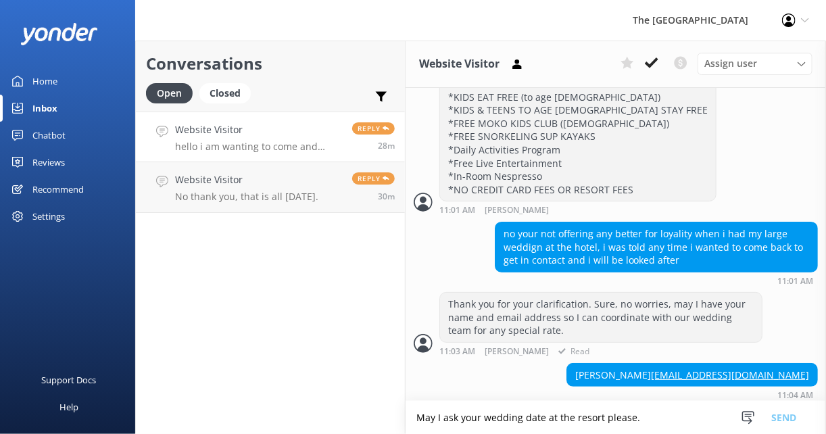
click at [778, 356] on div "Thank you for your clarification. Sure, no worries, may I have your name and em…" at bounding box center [615, 324] width 420 height 64
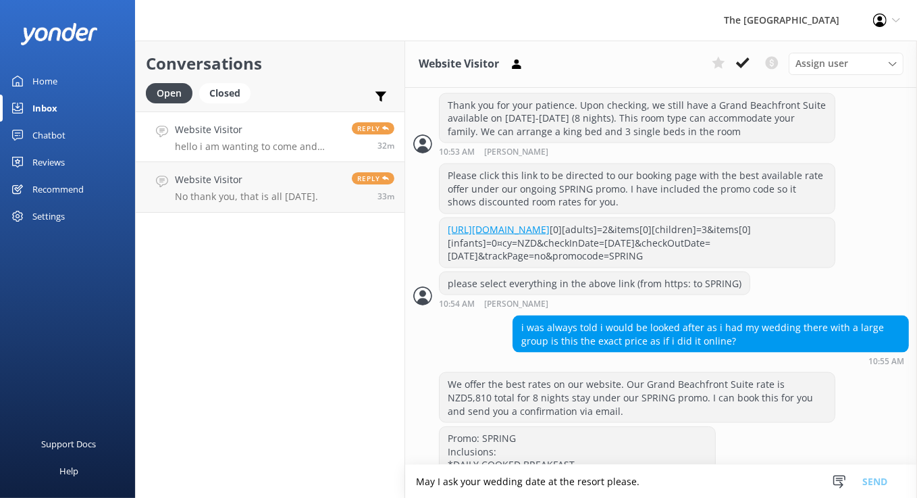
scroll to position [1433, 0]
